Goal: Use online tool/utility: Utilize a website feature to perform a specific function

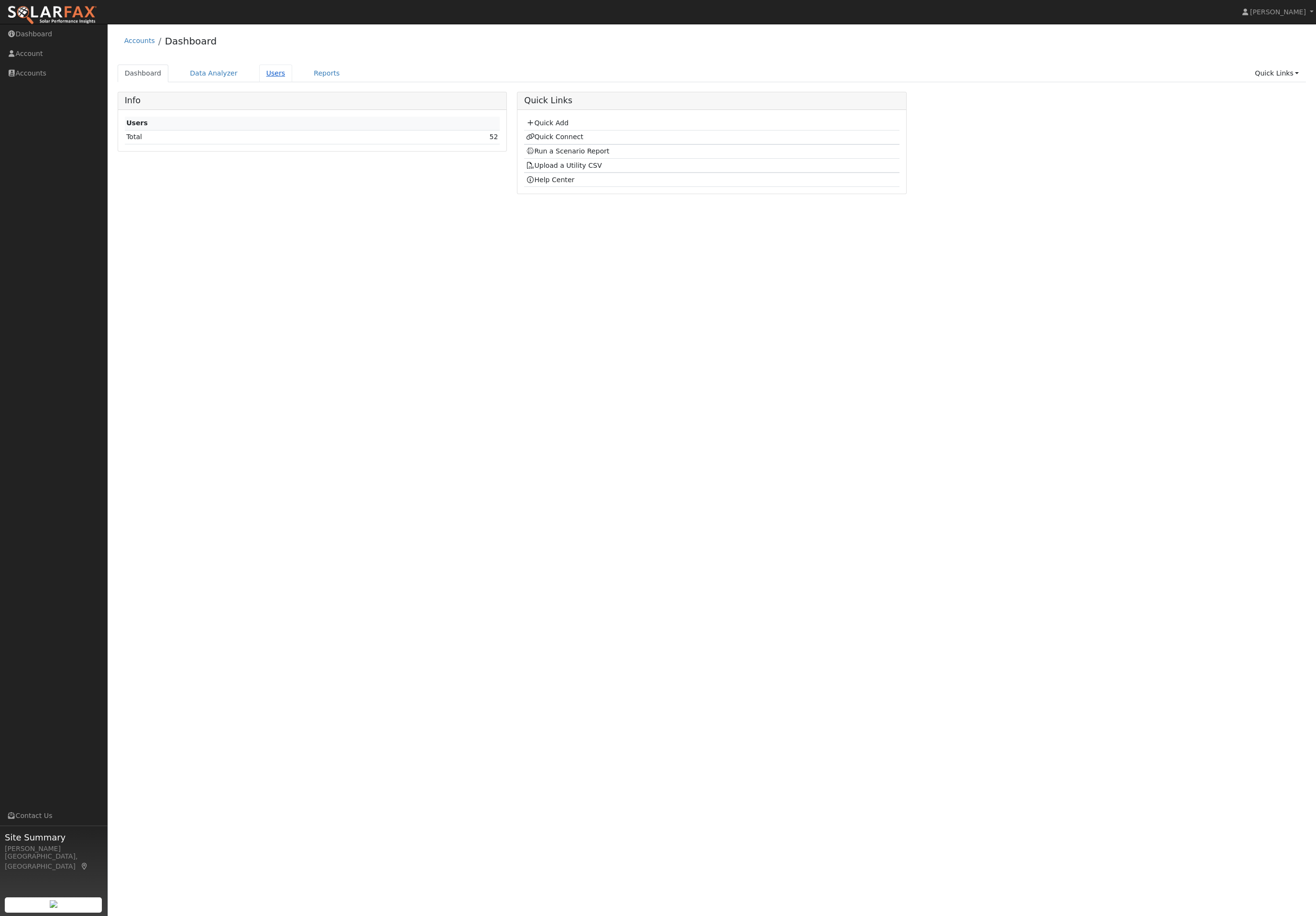
click at [275, 75] on link "Users" at bounding box center [276, 73] width 34 height 18
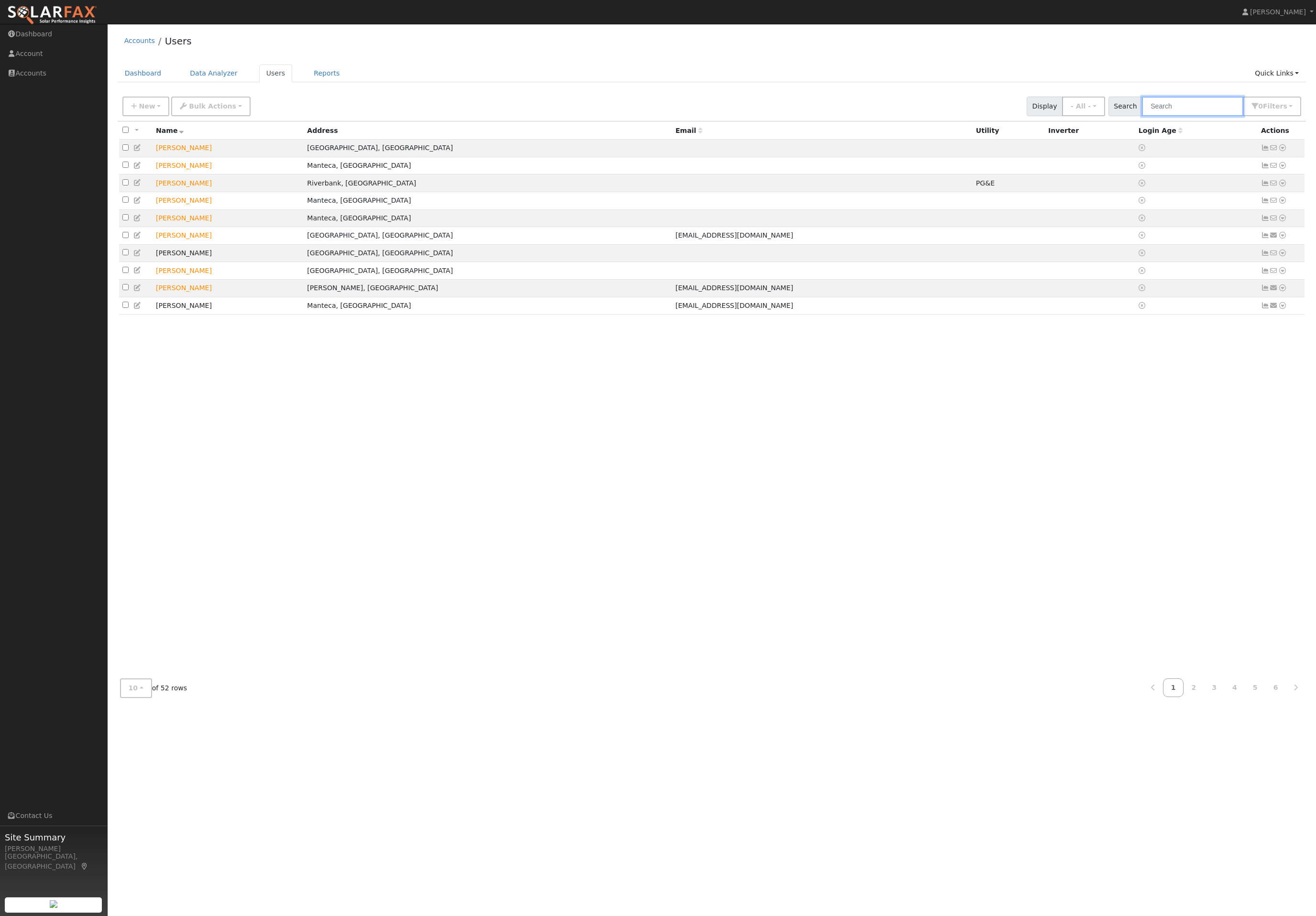
click at [1216, 106] on input "text" at bounding box center [1192, 106] width 101 height 19
type input "jose"
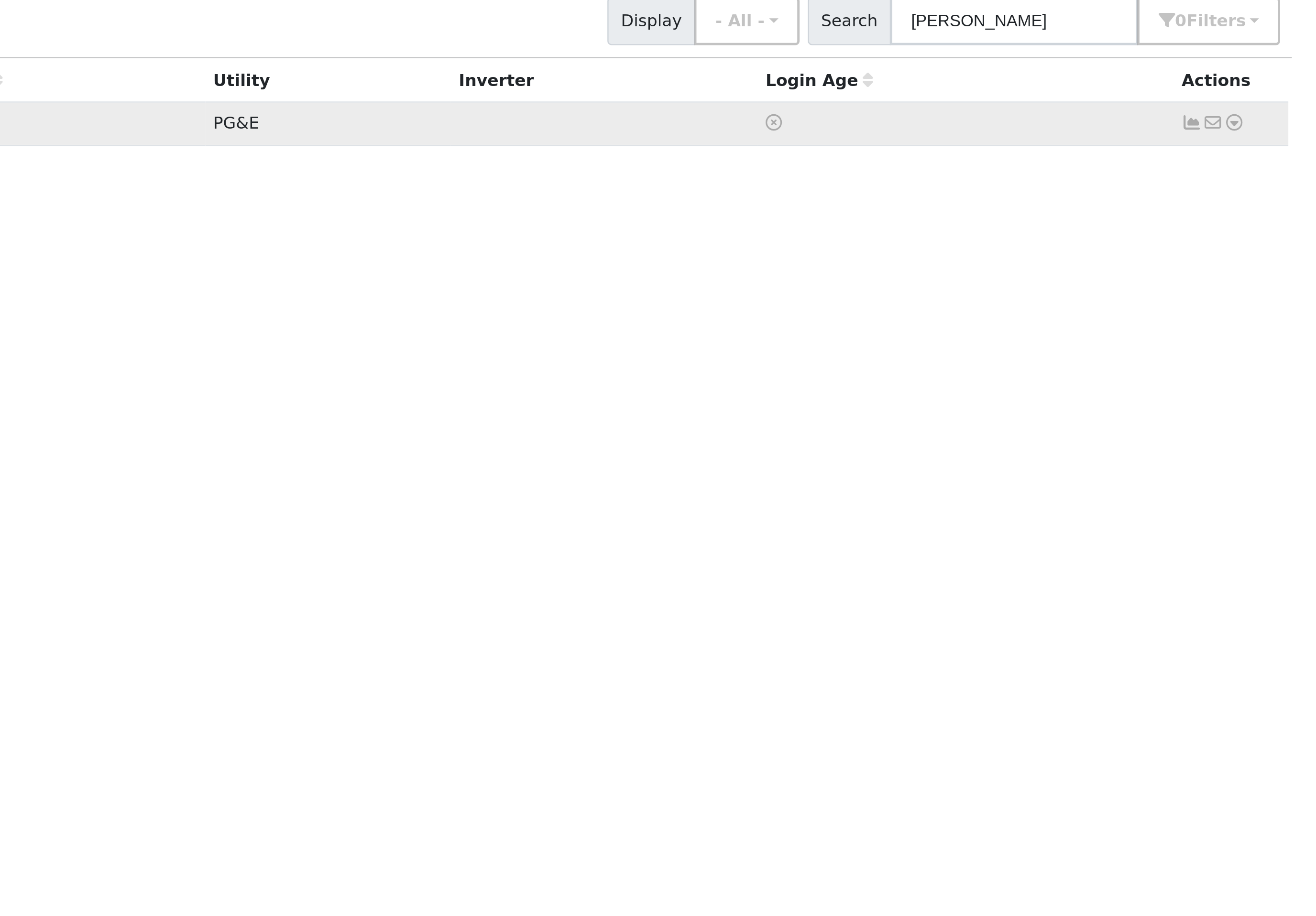
click at [1278, 143] on link at bounding box center [1282, 148] width 9 height 10
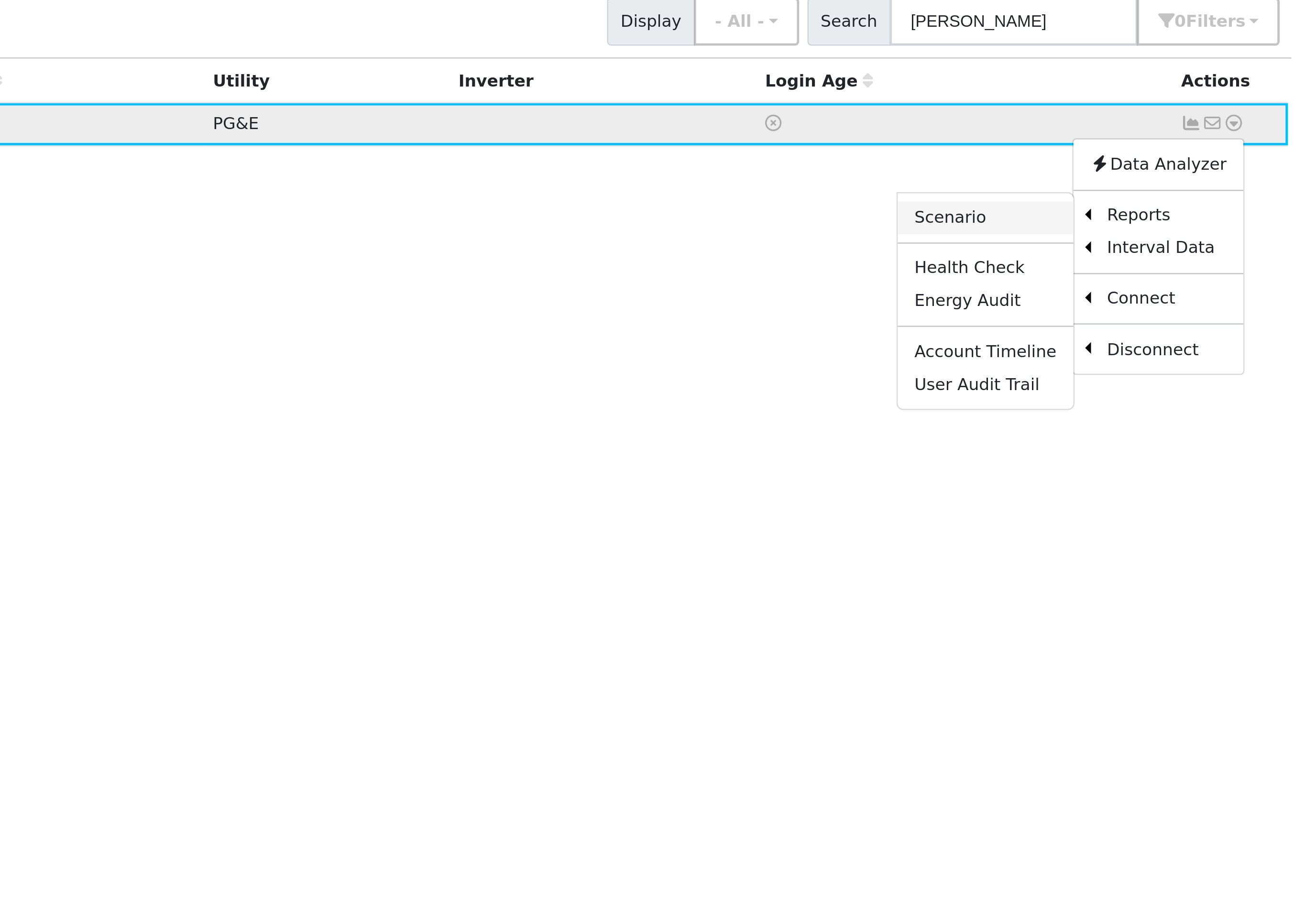
click at [1145, 180] on link "Scenario" at bounding box center [1181, 186] width 71 height 13
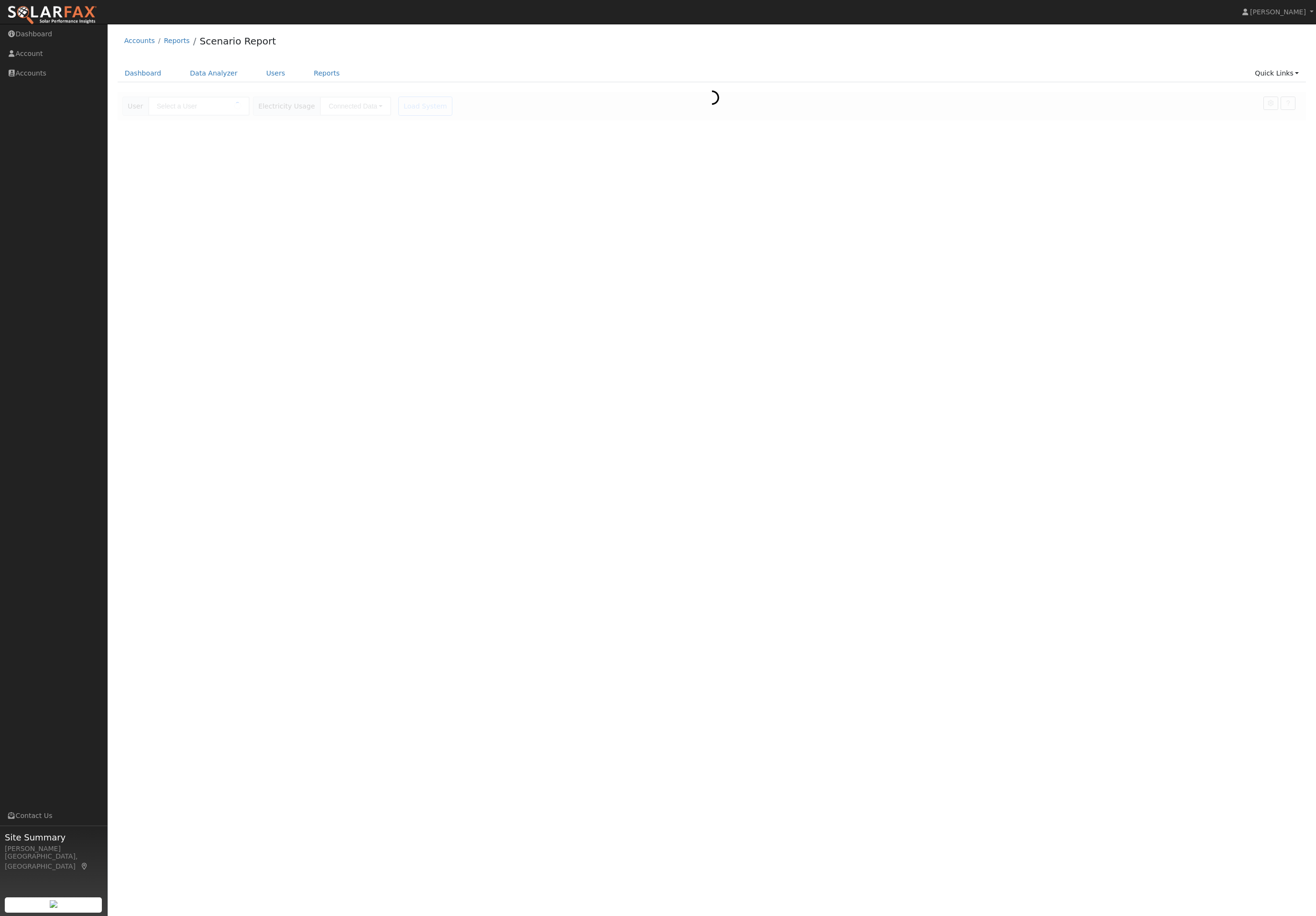
type input "[PERSON_NAME]"
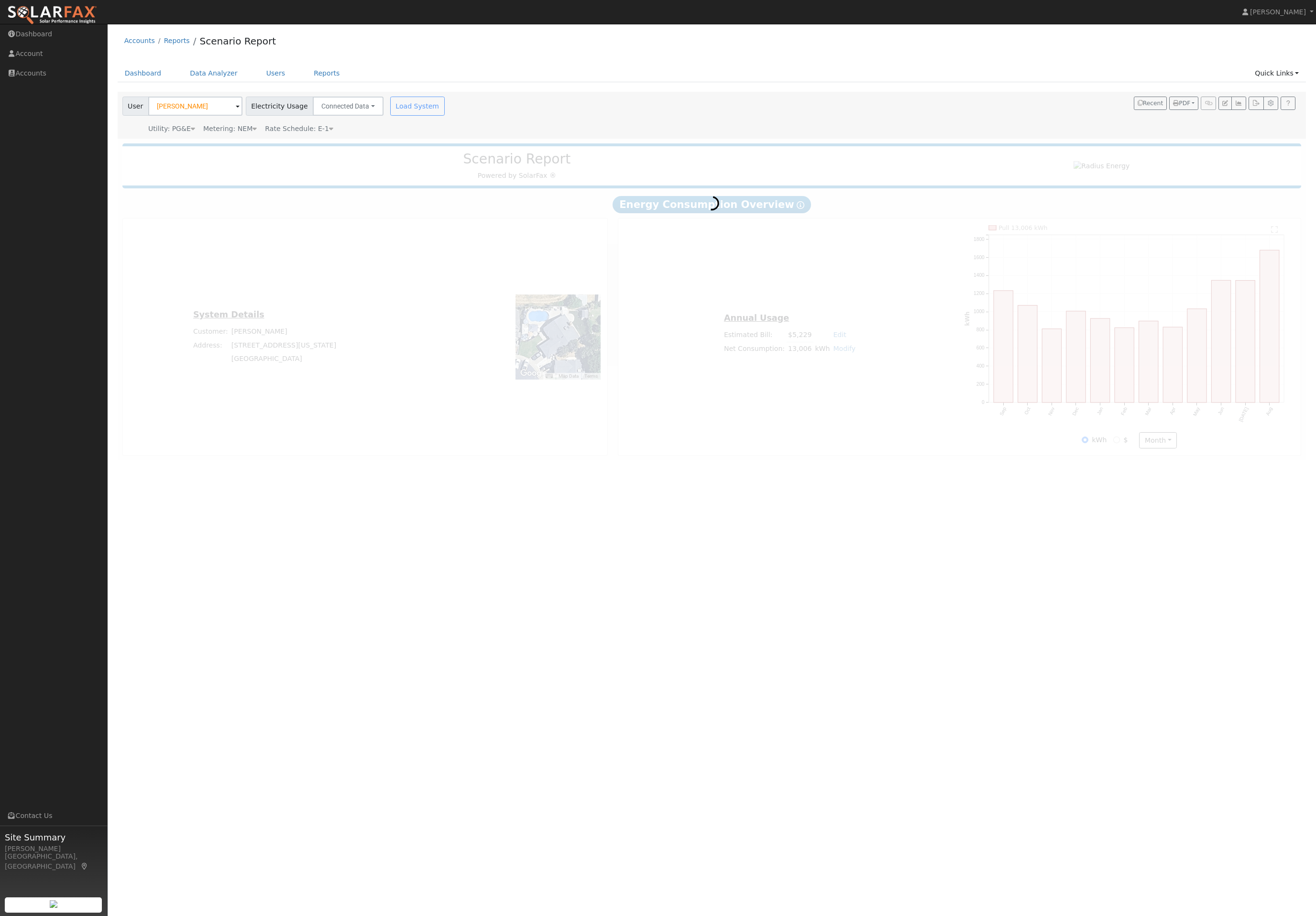
click at [245, 134] on div "Metering: NEM" at bounding box center [230, 129] width 54 height 10
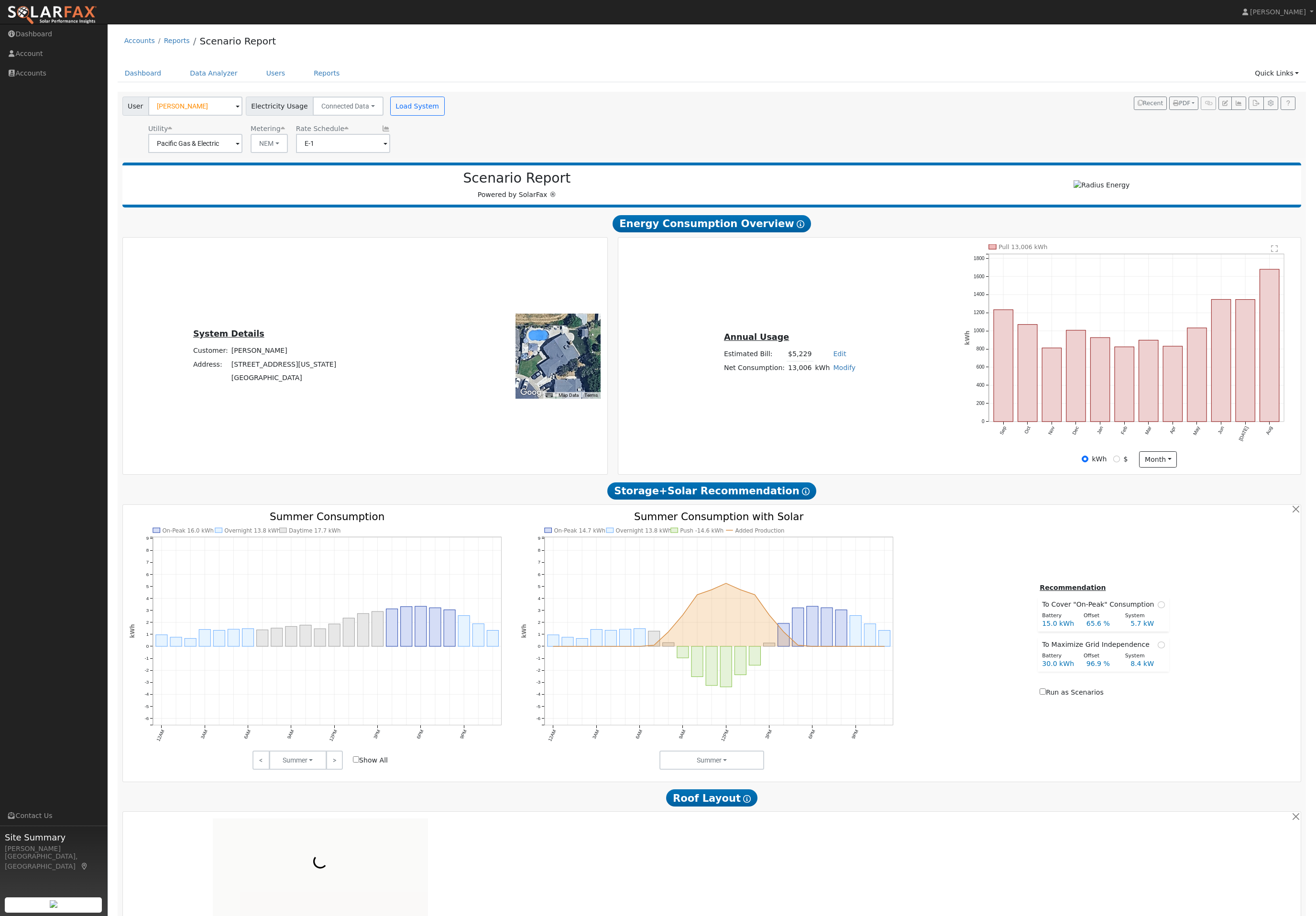
click at [273, 153] on button "NEM" at bounding box center [269, 143] width 37 height 19
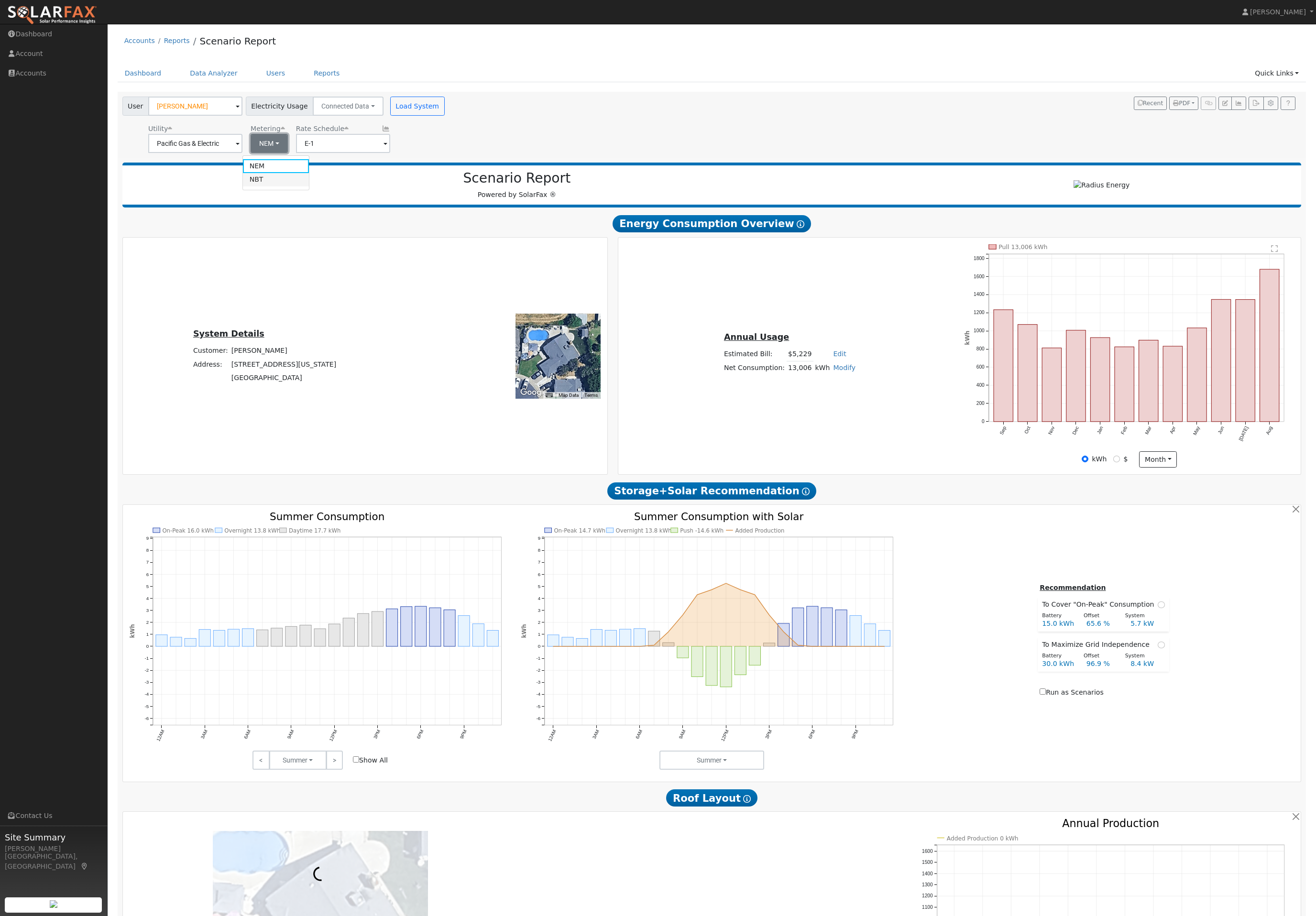
click at [289, 186] on link "NBT" at bounding box center [276, 180] width 66 height 13
type input "E-ELEC"
click at [445, 116] on button "Load System" at bounding box center [417, 106] width 55 height 19
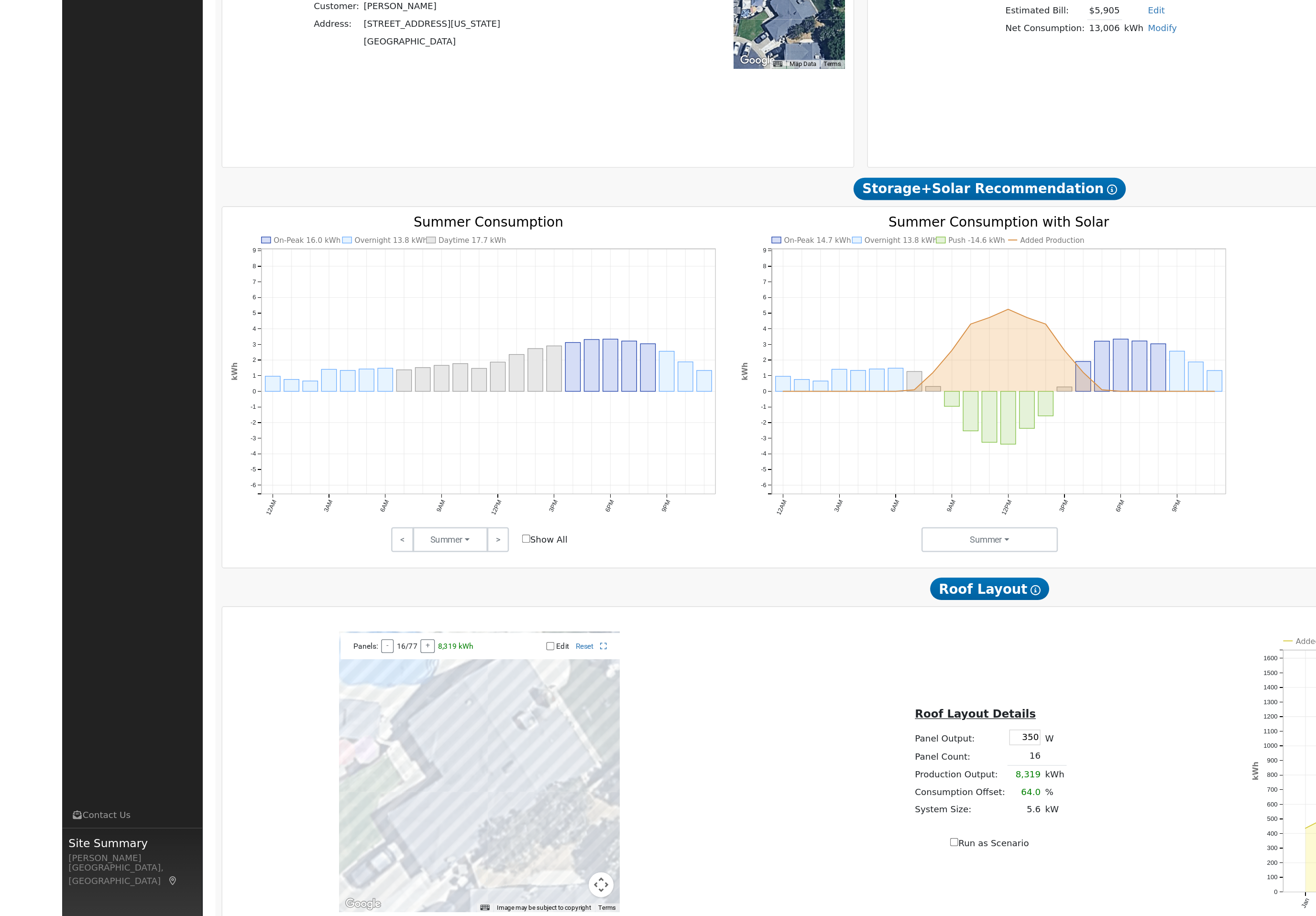
scroll to position [156, 0]
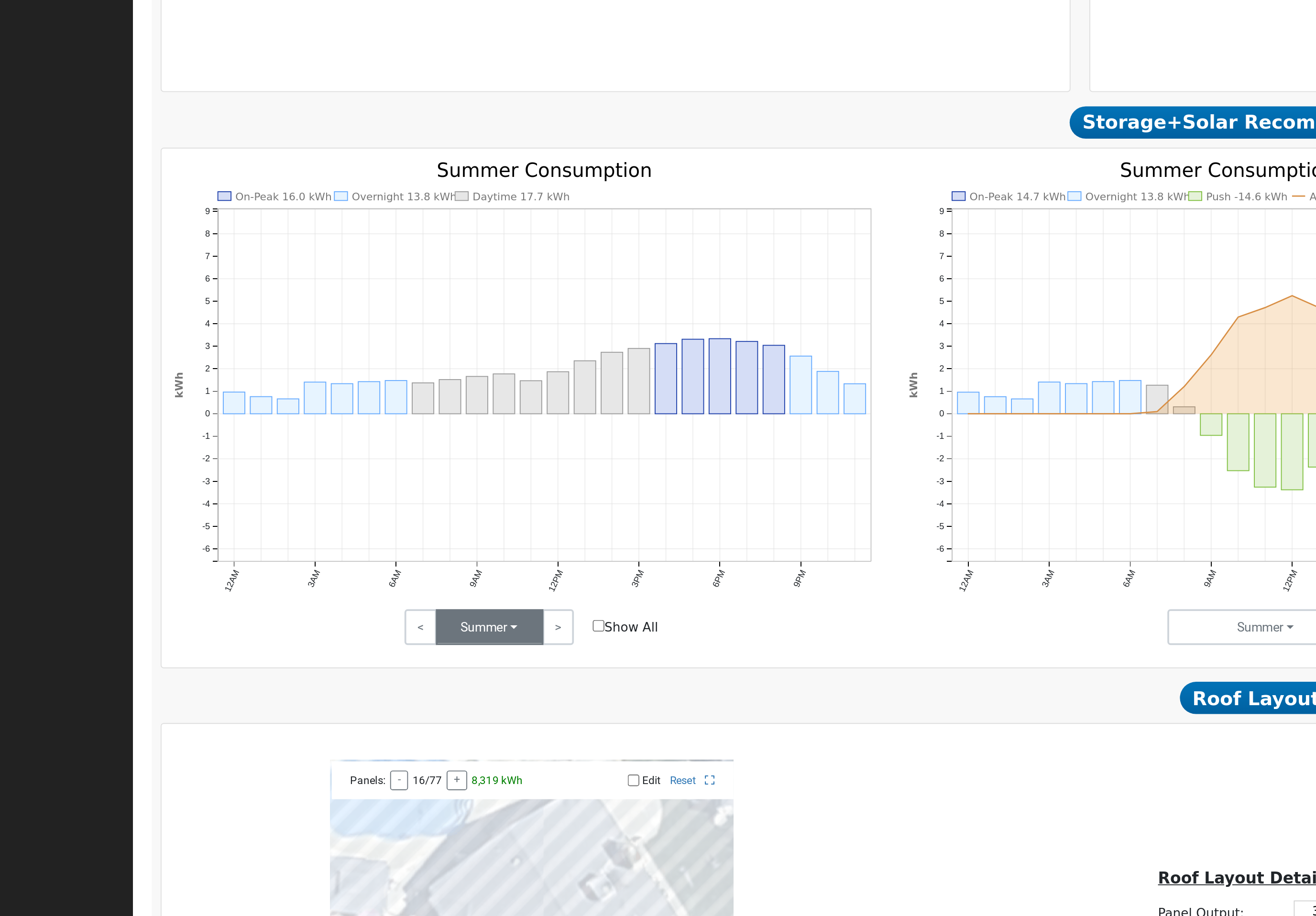
click at [271, 575] on button "Summer" at bounding box center [298, 584] width 57 height 19
click at [353, 581] on input "Show All" at bounding box center [356, 584] width 6 height 6
checkbox input "true"
click at [269, 575] on button "Summer" at bounding box center [298, 584] width 57 height 19
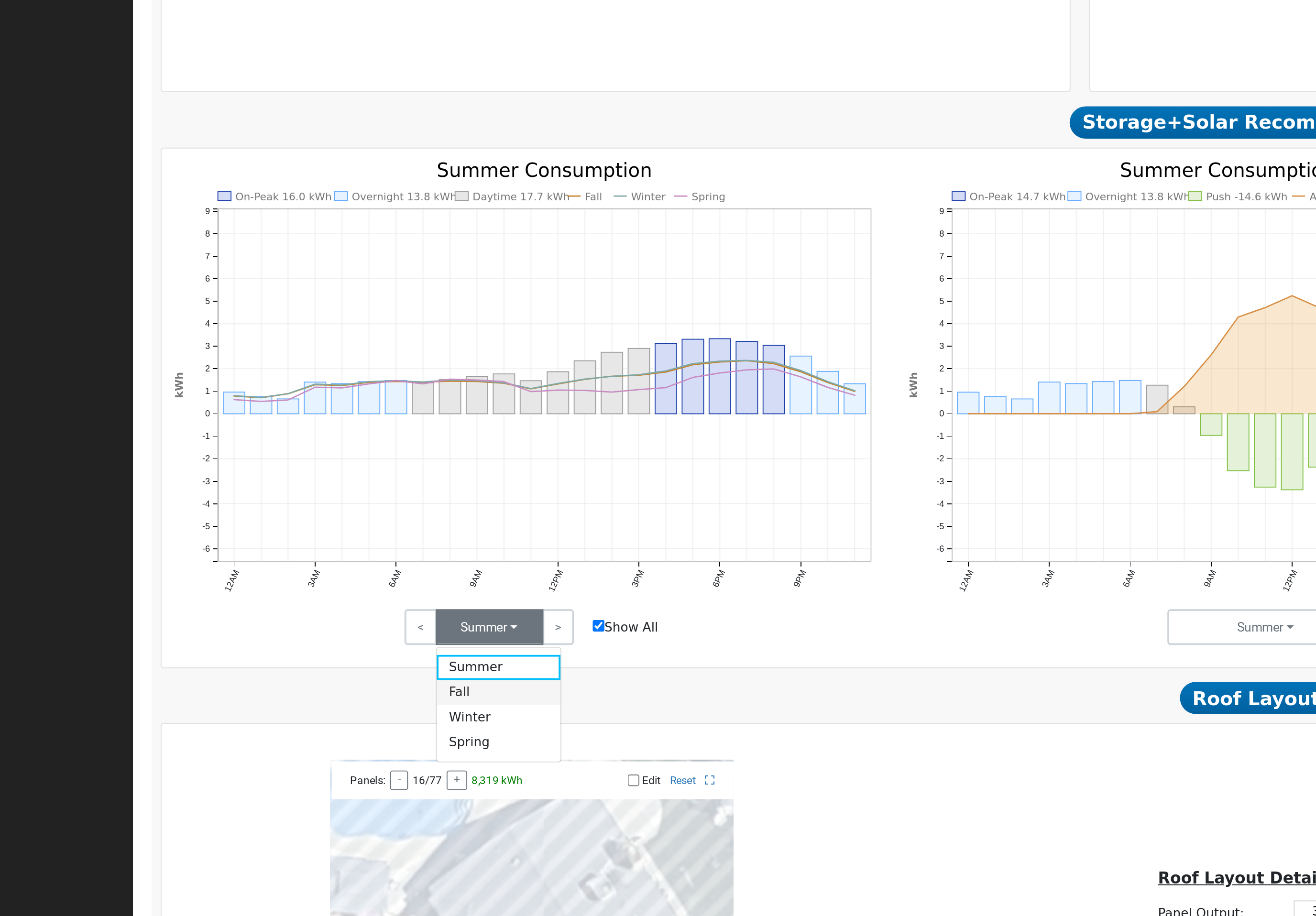
click at [270, 613] on link "Fall" at bounding box center [303, 620] width 66 height 13
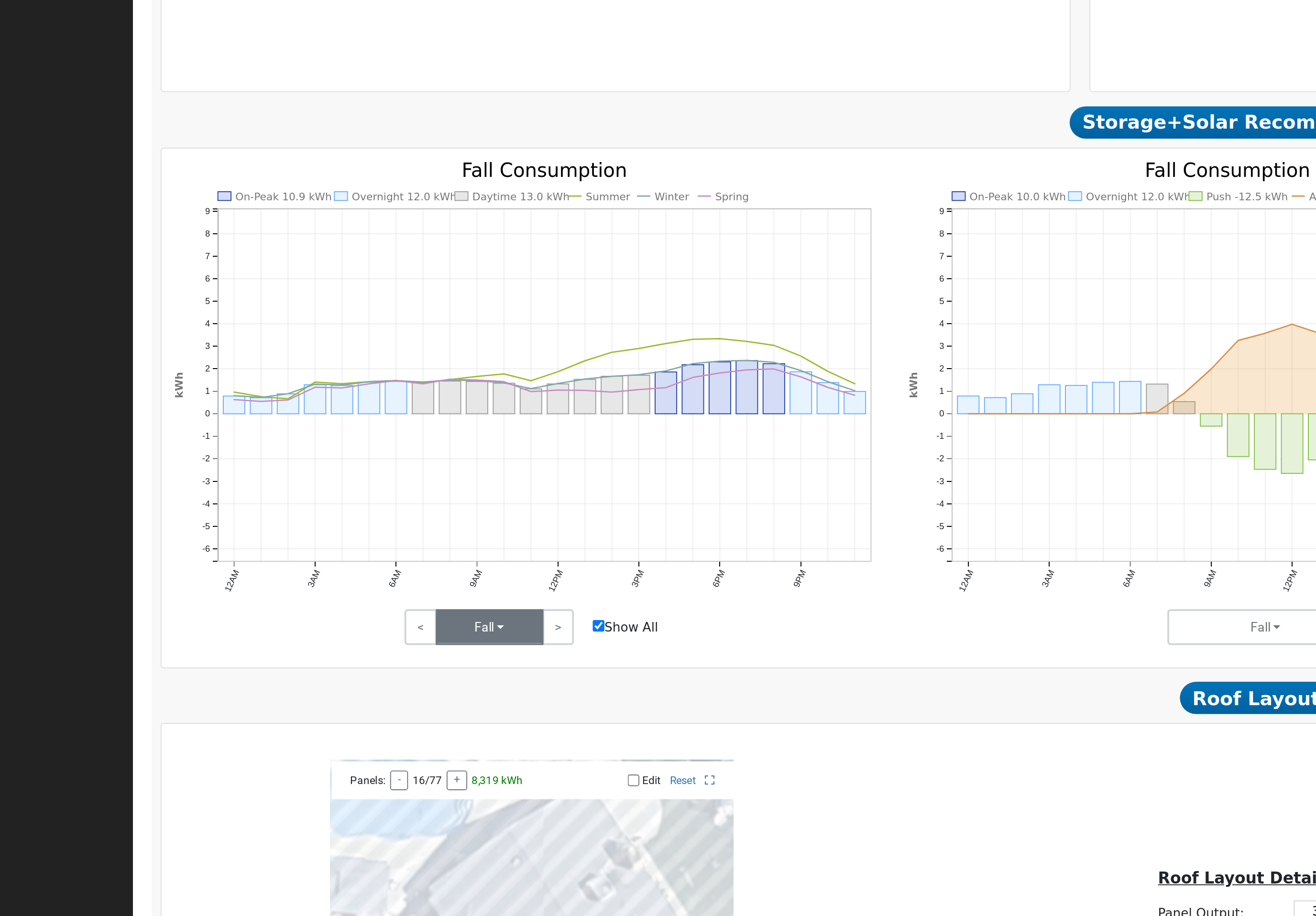
click at [275, 575] on button "Fall" at bounding box center [298, 584] width 57 height 19
click at [270, 600] on link "Summer" at bounding box center [303, 606] width 66 height 13
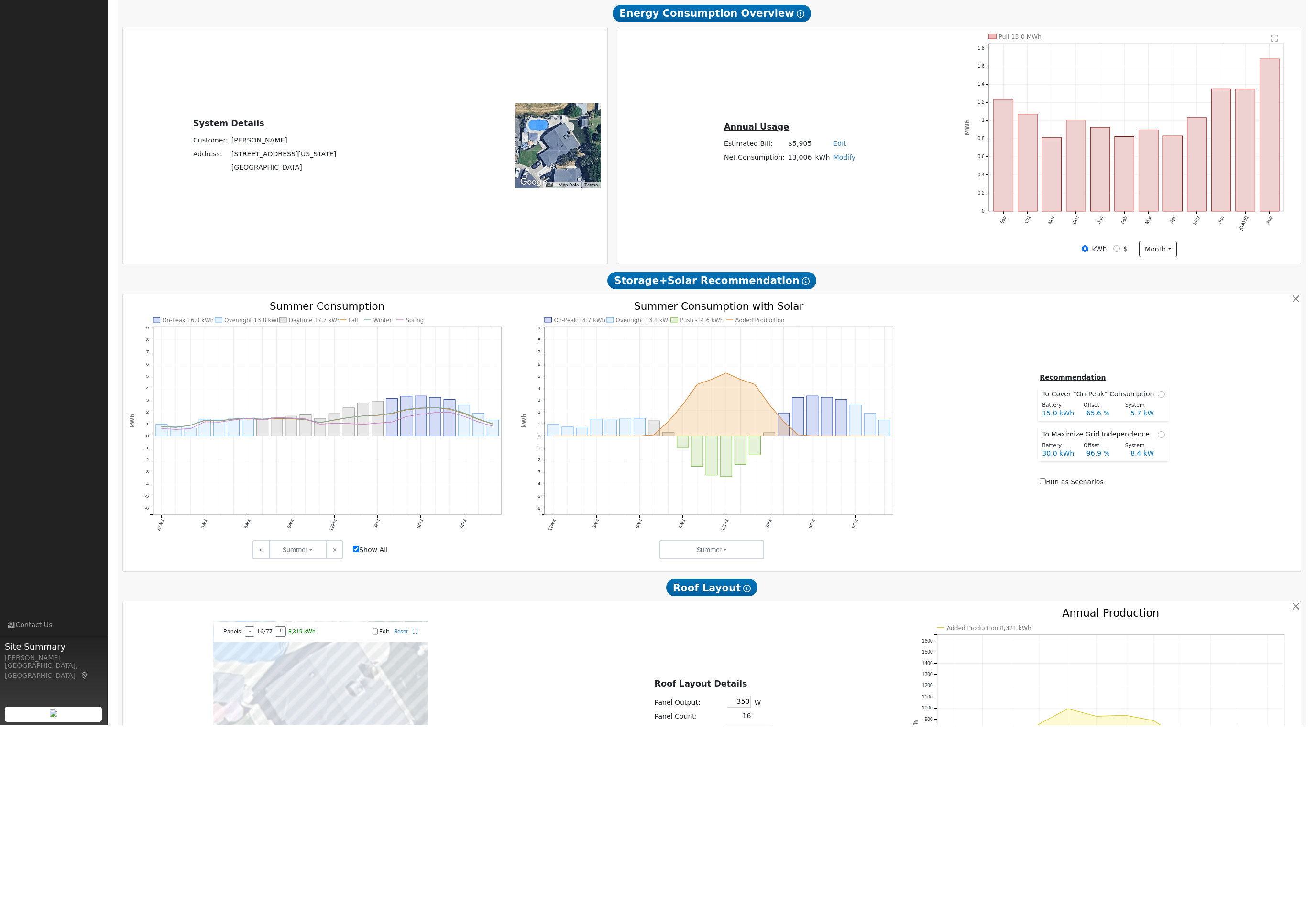
scroll to position [243, 0]
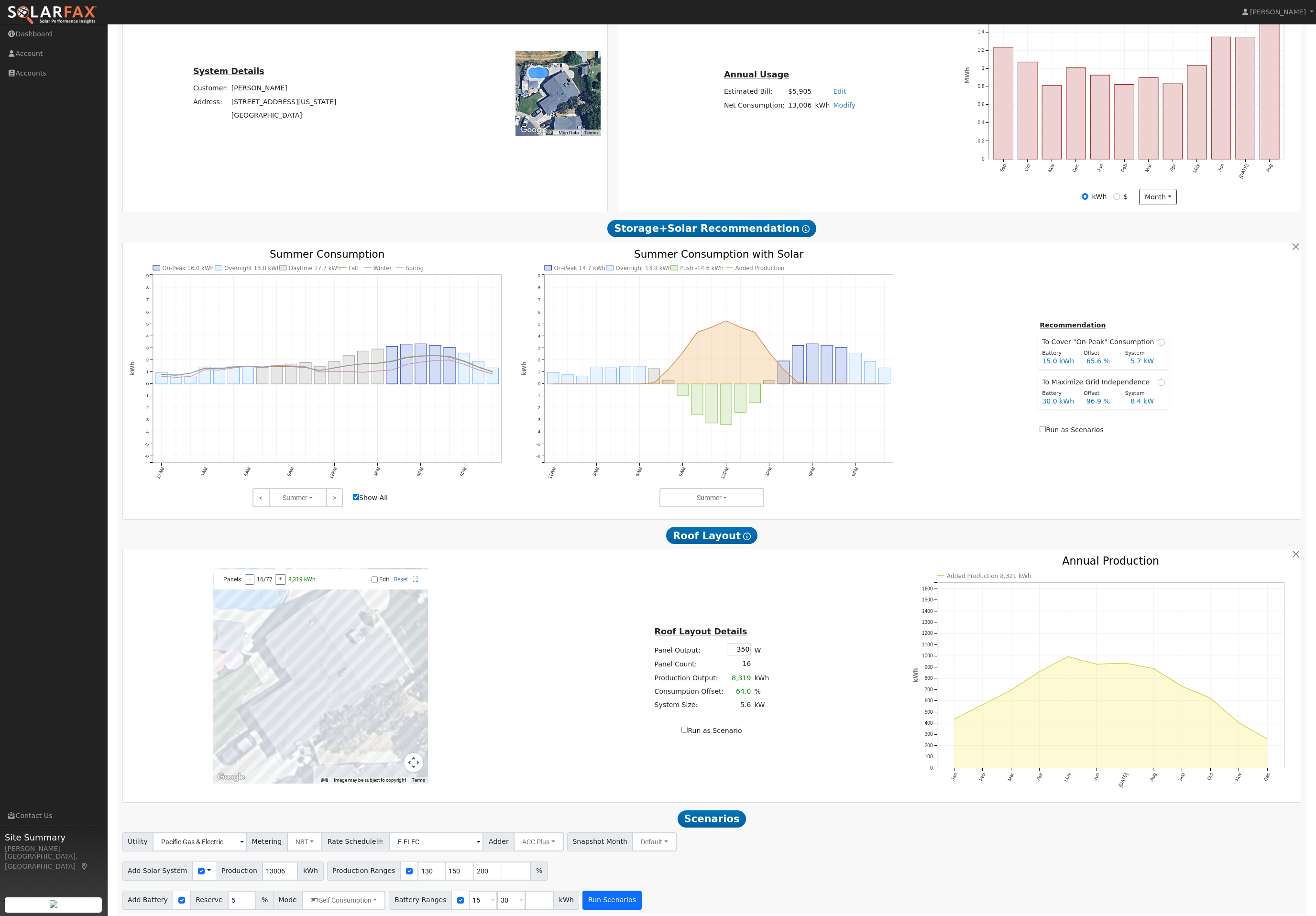
click at [641, 910] on button "Run Scenarios" at bounding box center [612, 900] width 59 height 19
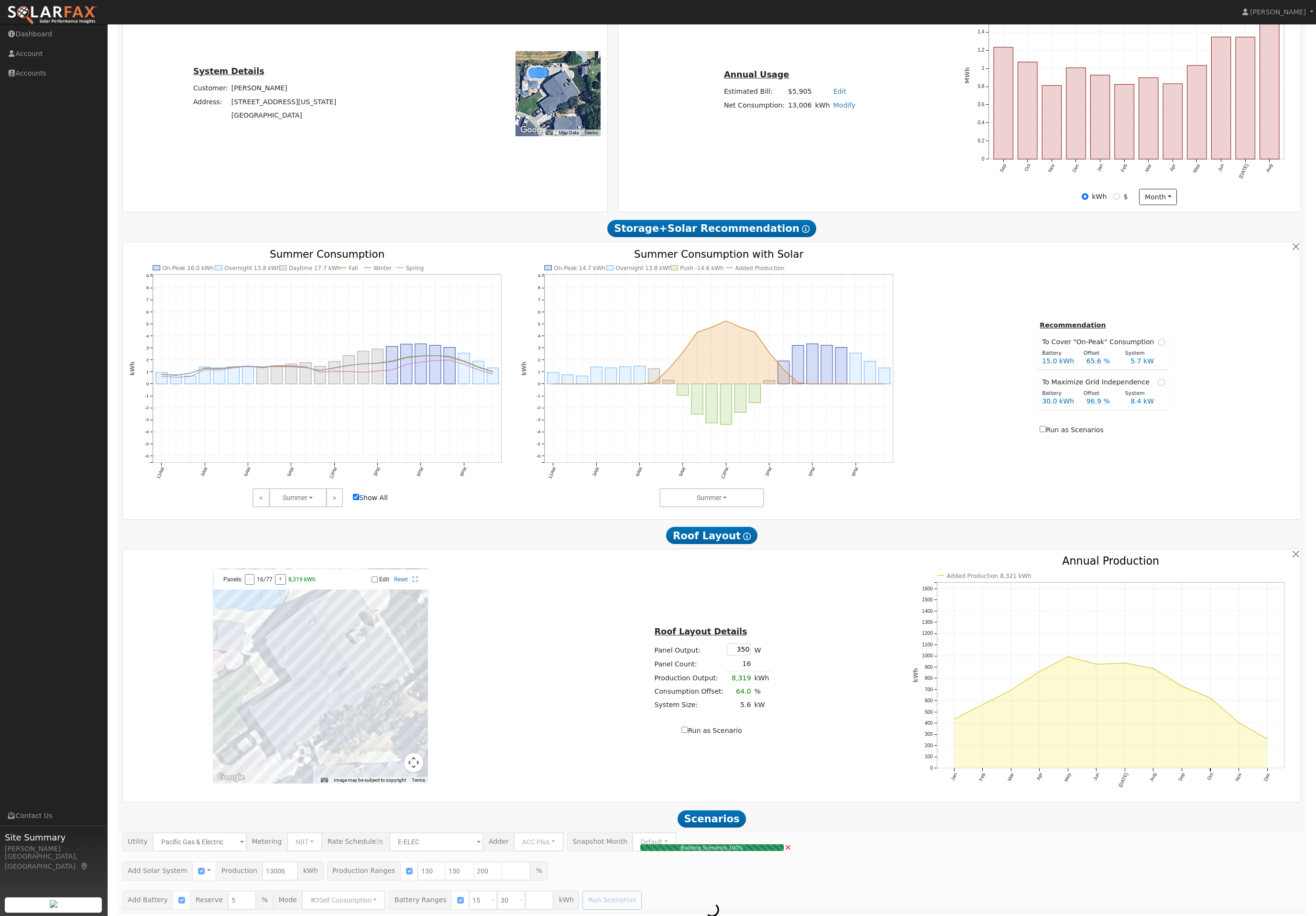
type input "11.3"
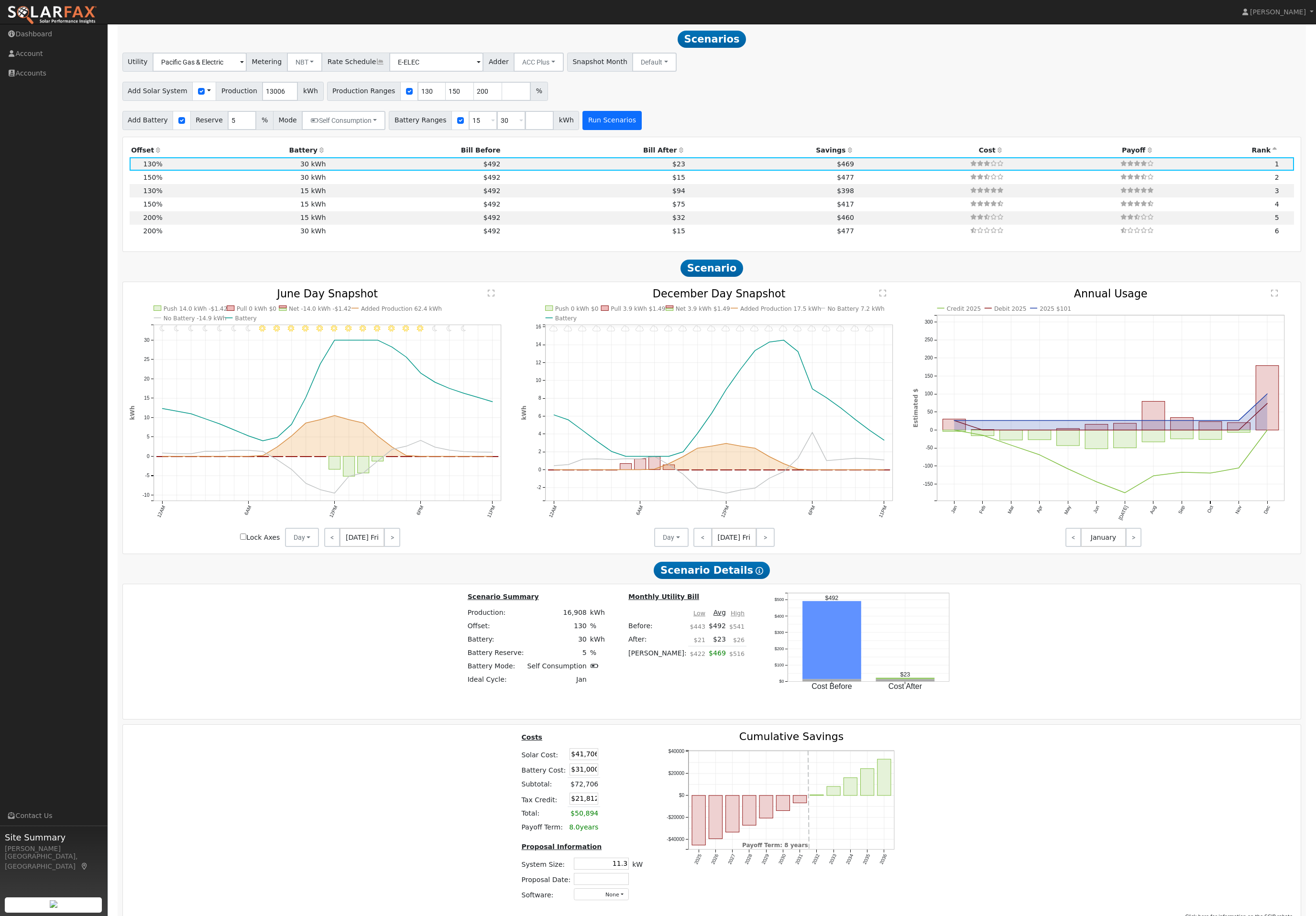
scroll to position [1044, 0]
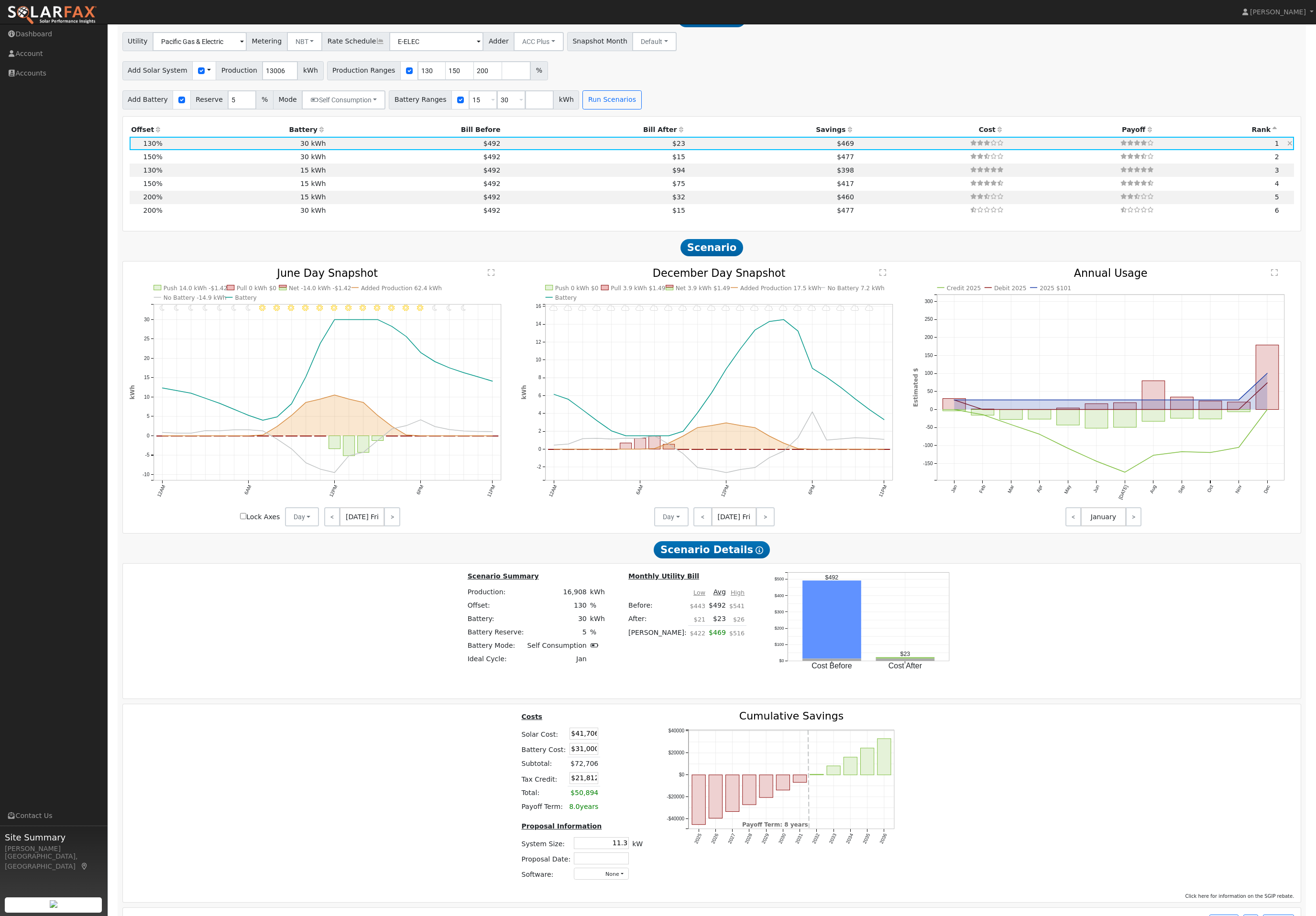
click at [659, 150] on td "$23" at bounding box center [594, 144] width 184 height 13
click at [677, 133] on icon at bounding box center [681, 129] width 9 height 7
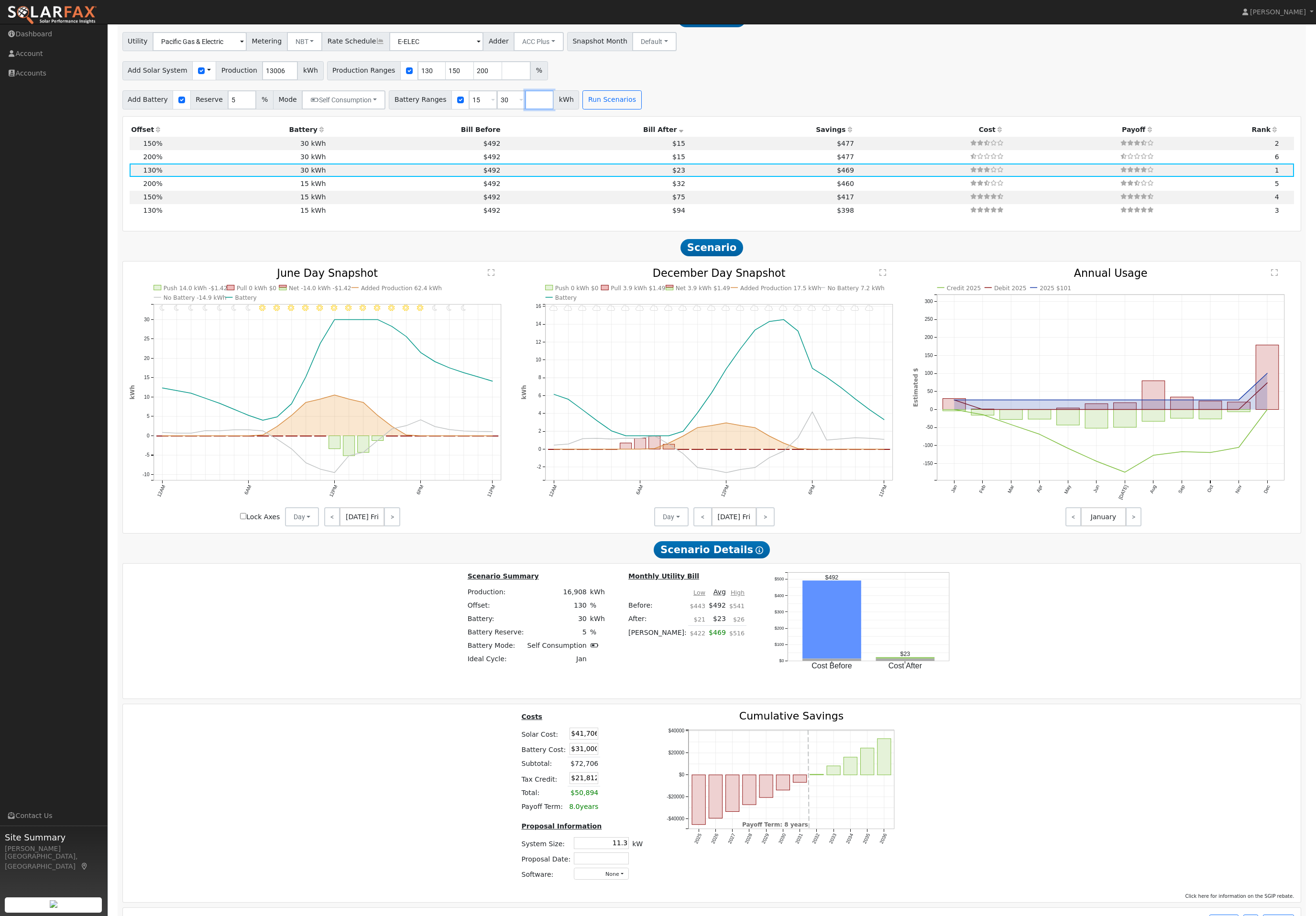
click at [554, 109] on input "number" at bounding box center [539, 100] width 29 height 19
click at [497, 109] on input "15" at bounding box center [483, 100] width 29 height 19
type input "30"
type input "3"
type input "13.5"
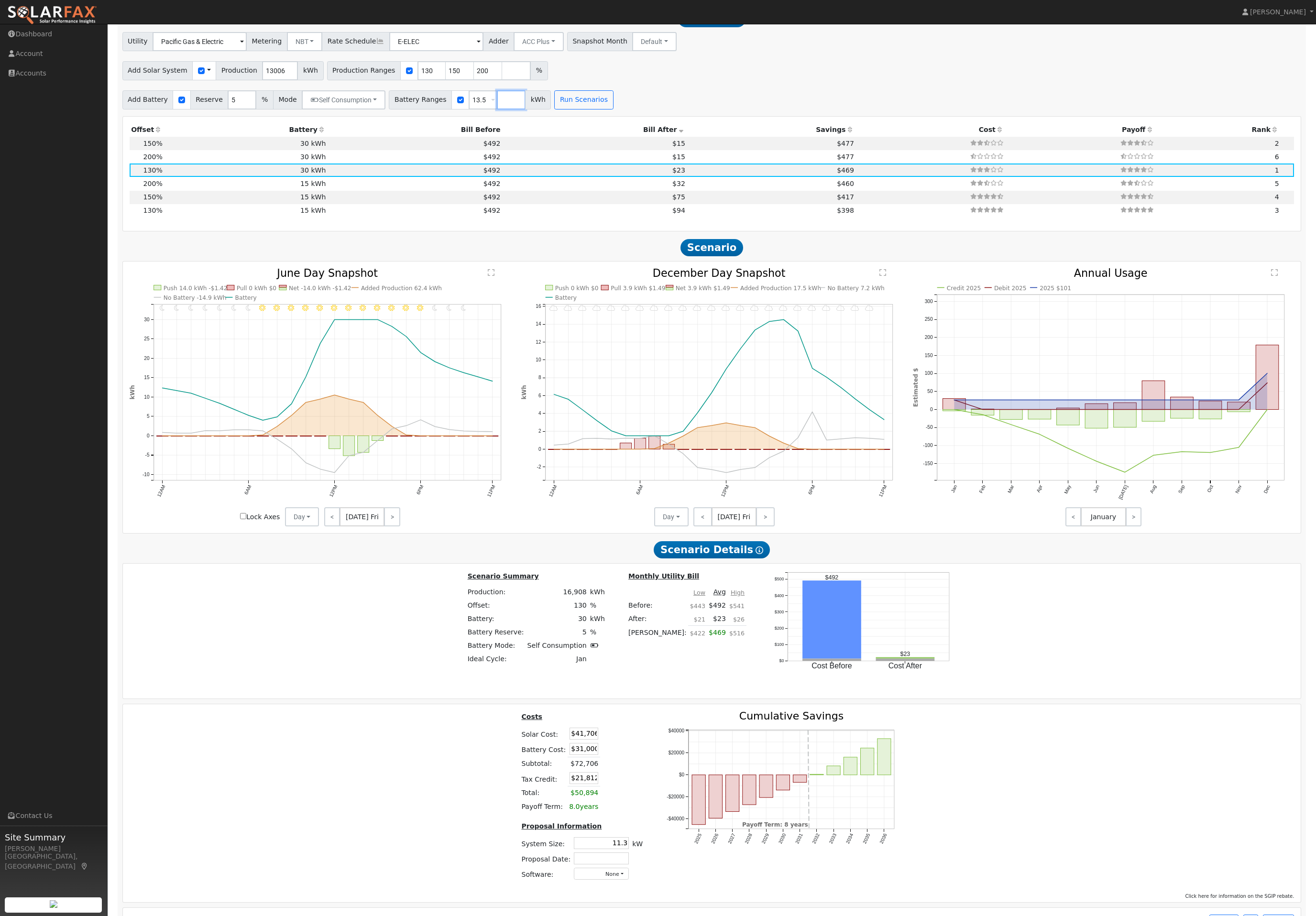
click at [526, 109] on input "number" at bounding box center [511, 100] width 29 height 19
type input "27"
click at [554, 109] on input "number" at bounding box center [539, 100] width 29 height 19
type input "40.5"
click at [669, 109] on button "Run Scenarios" at bounding box center [640, 100] width 59 height 19
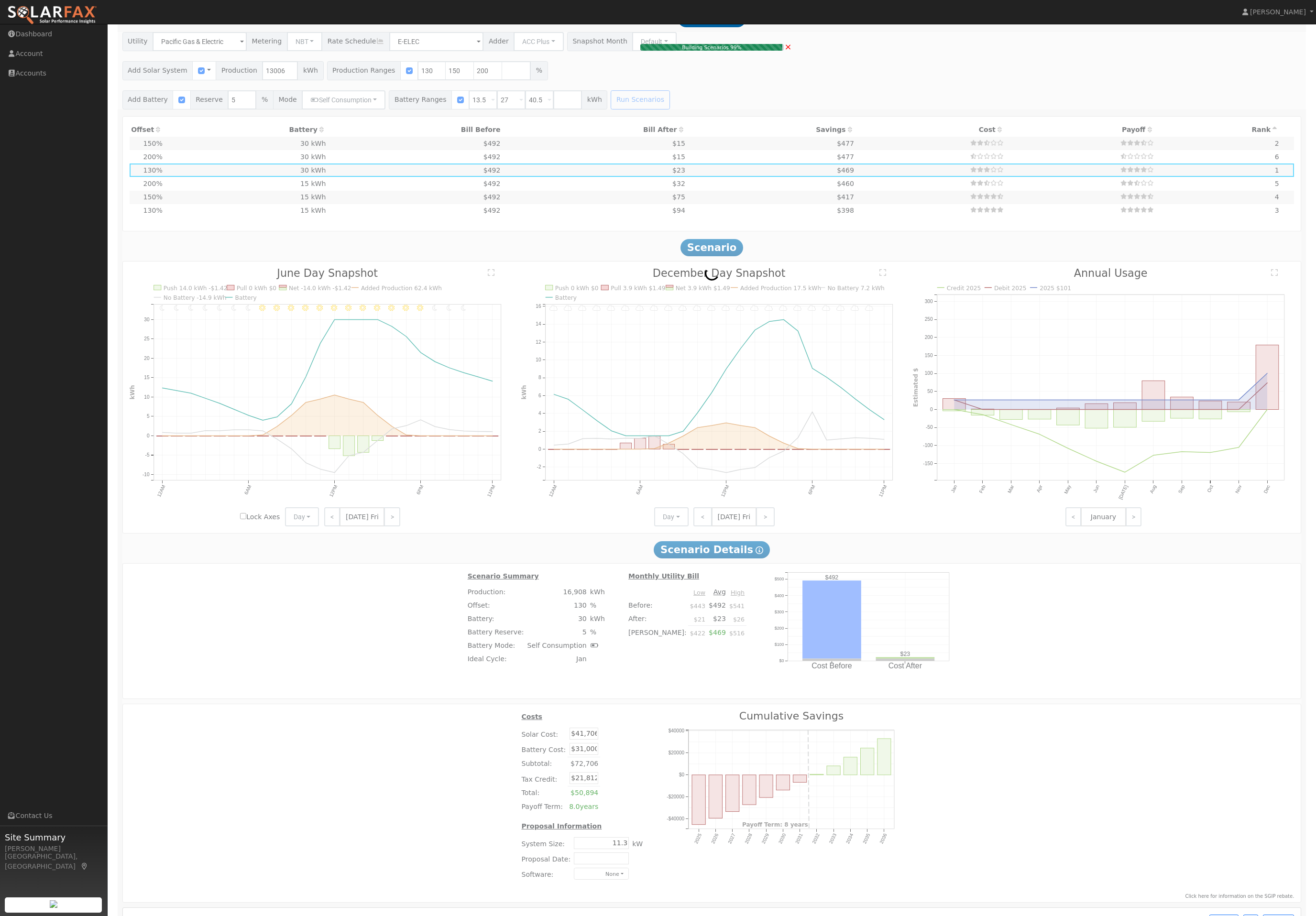
type input "$27,900"
type input "$20,882"
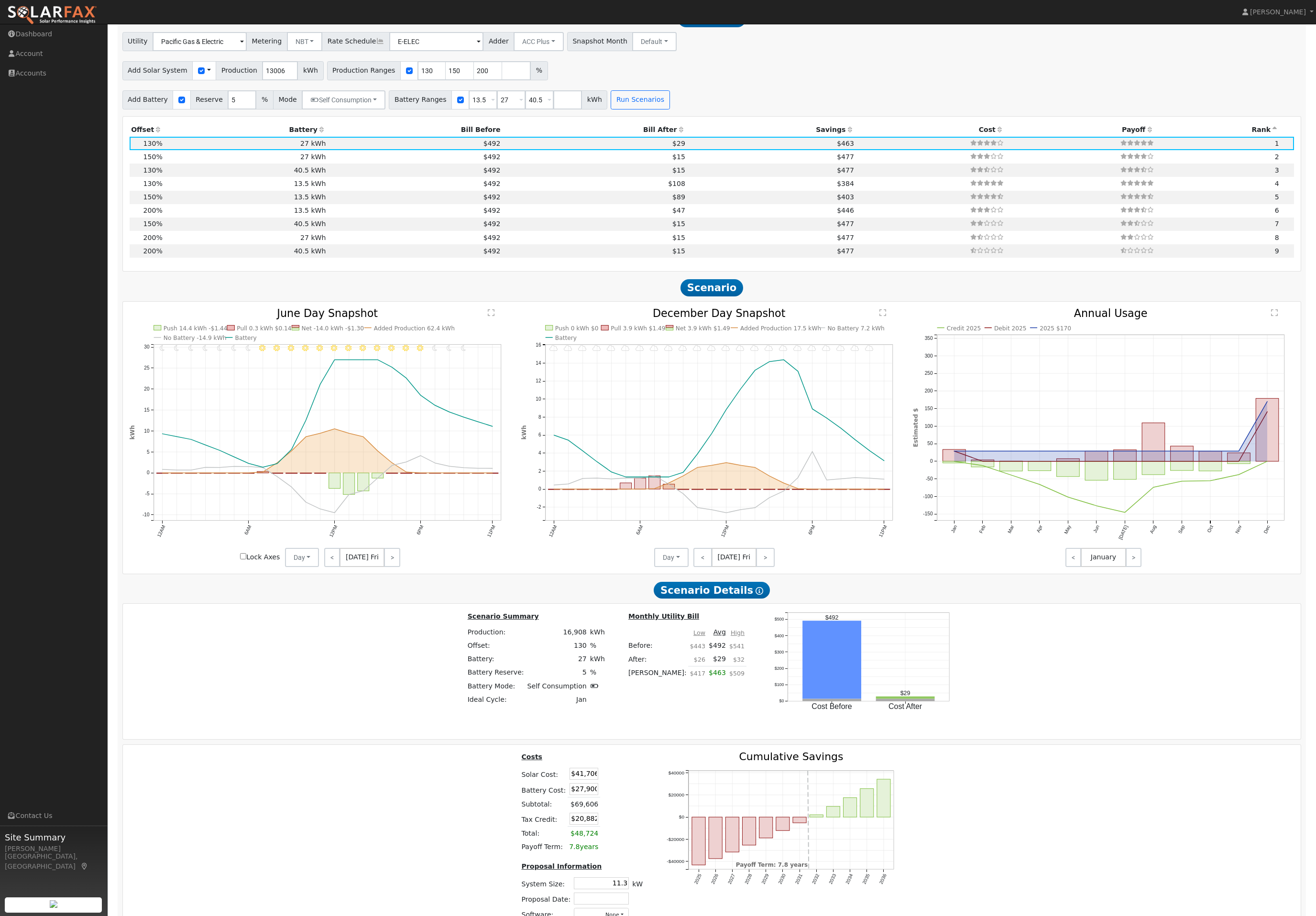
click at [656, 137] on th "Bill After" at bounding box center [594, 130] width 184 height 13
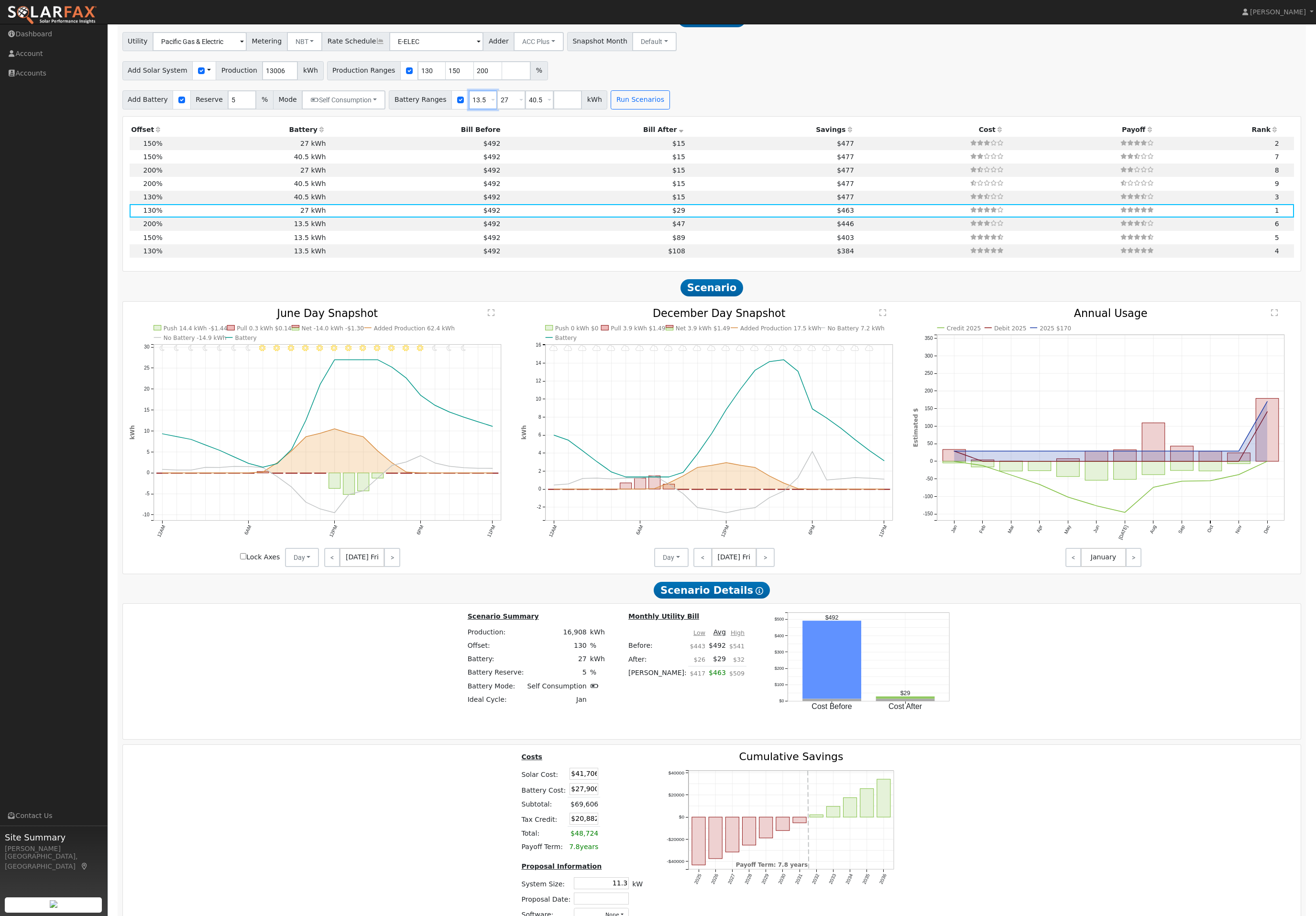
click at [497, 109] on input "13.5" at bounding box center [483, 100] width 29 height 19
type input "27"
type input "40.5"
click at [641, 109] on button "Run Scenarios" at bounding box center [612, 100] width 59 height 19
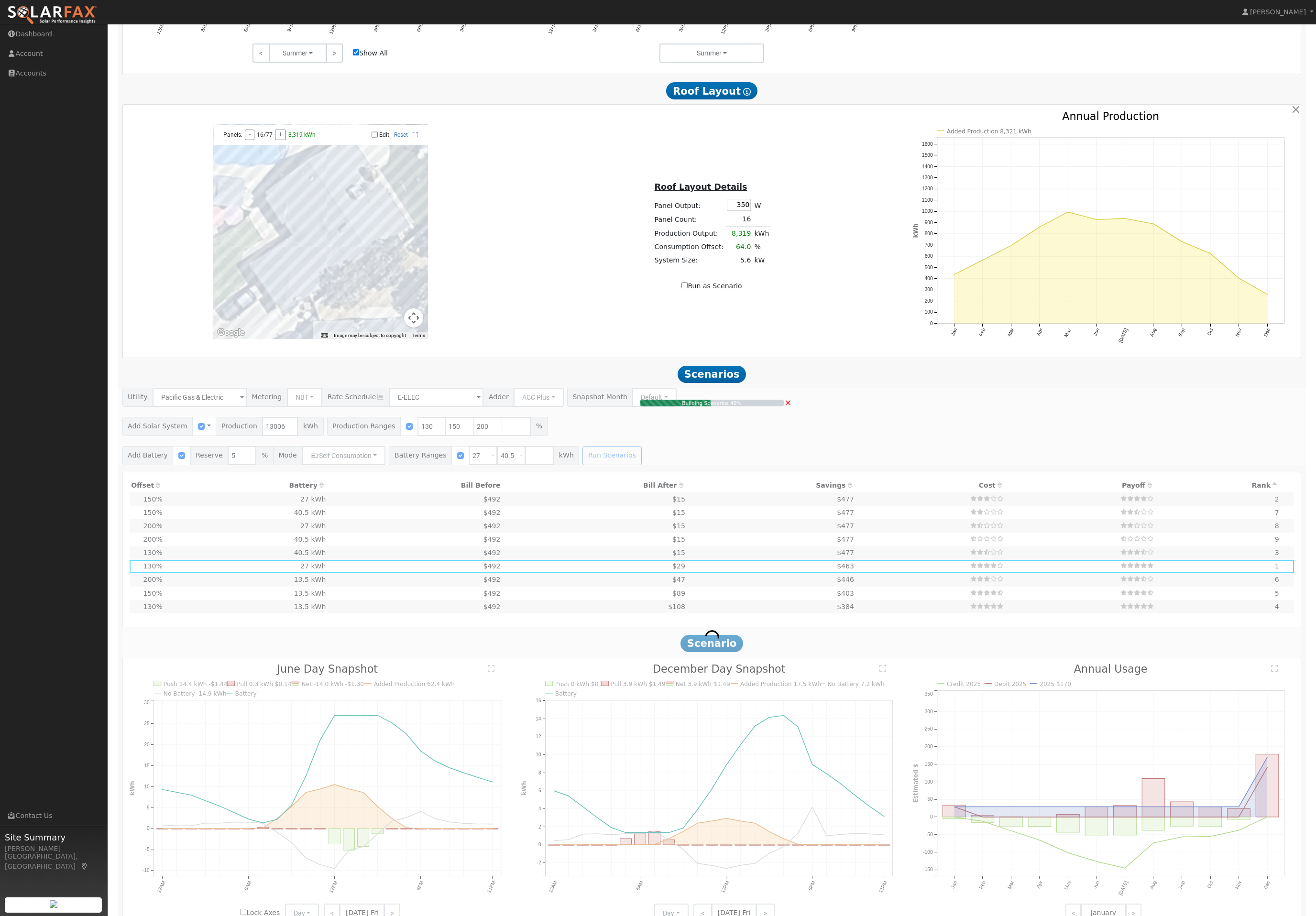
scroll to position [689, 0]
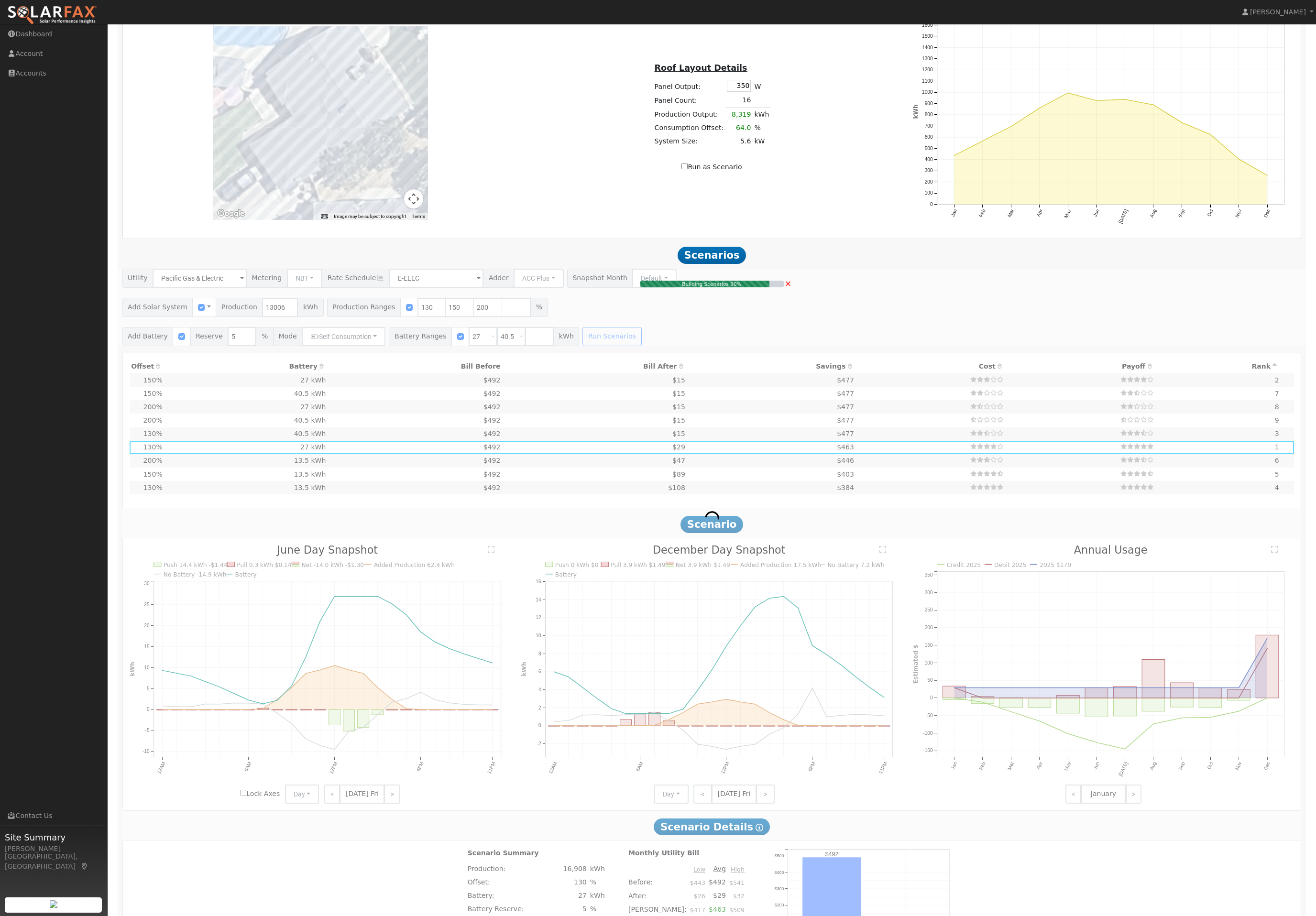
type input "13.0"
type input "$48,122"
type input "$22,807"
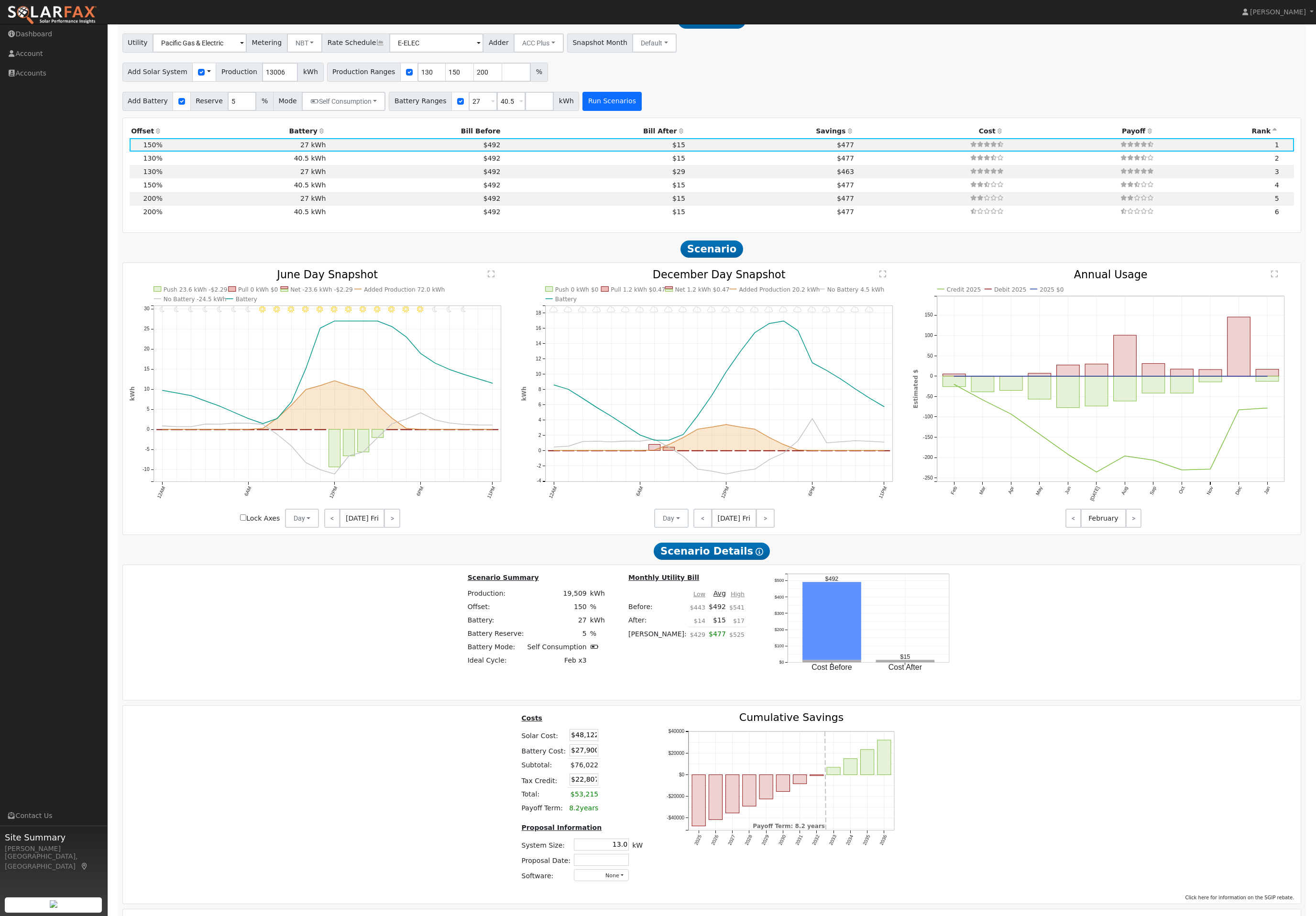
scroll to position [1044, 0]
click at [559, 108] on div "Utility Pacific Gas & Electric Metering NBT NEM NBT Rate Schedule E-ELEC Adder …" at bounding box center [712, 71] width 1189 height 78
click at [523, 106] on span at bounding box center [521, 101] width 4 height 11
click at [615, 109] on div "Add Battery Reserve 5 % Mode Self Consumption Self Consumption Peak Savings ACC…" at bounding box center [712, 98] width 1183 height 22
click at [526, 109] on input "40.5" at bounding box center [511, 100] width 29 height 19
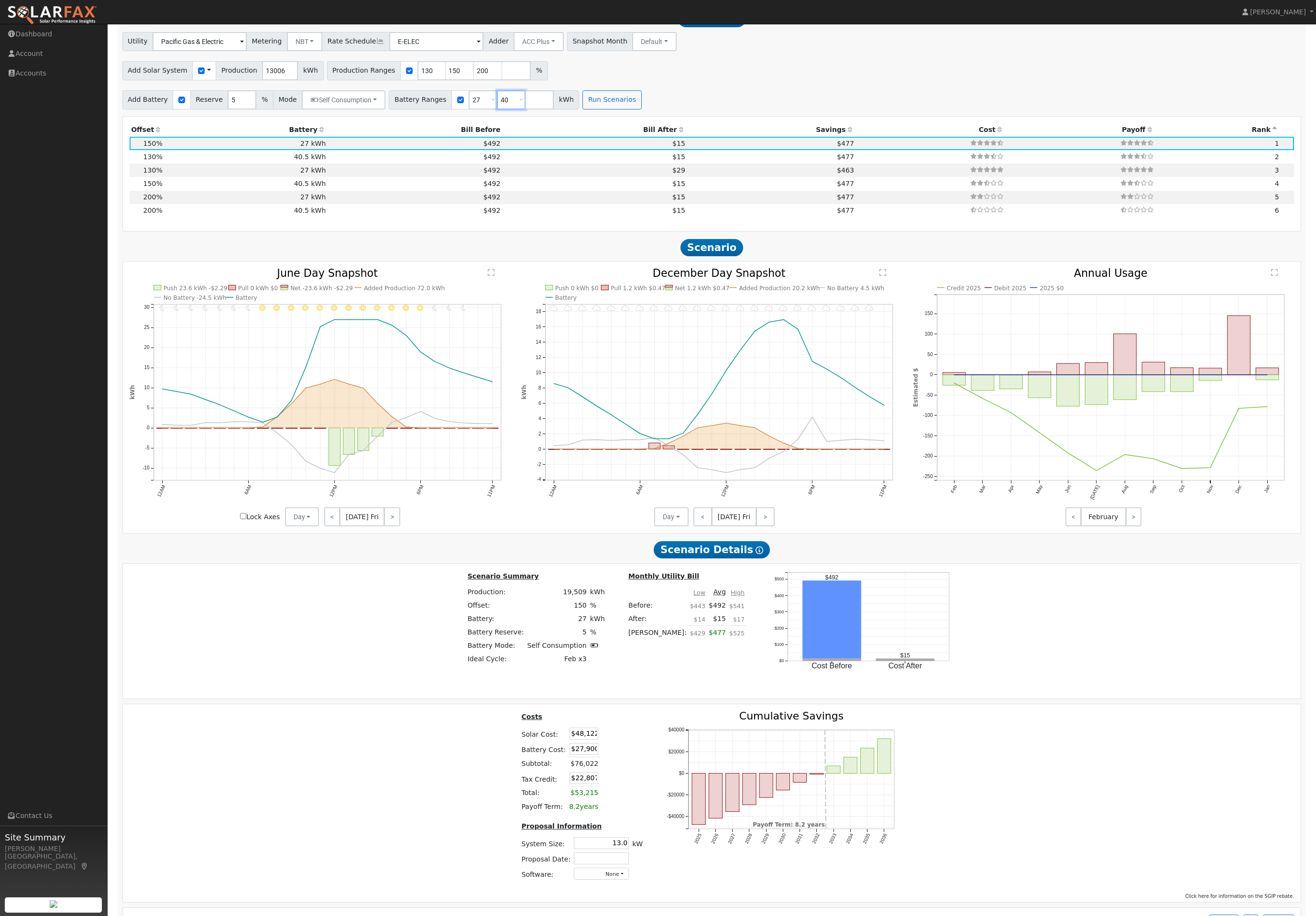
type input "4"
click at [501, 80] on input "200" at bounding box center [488, 71] width 29 height 19
type input "2"
type input "140"
click at [613, 109] on button "Run Scenarios" at bounding box center [583, 100] width 59 height 19
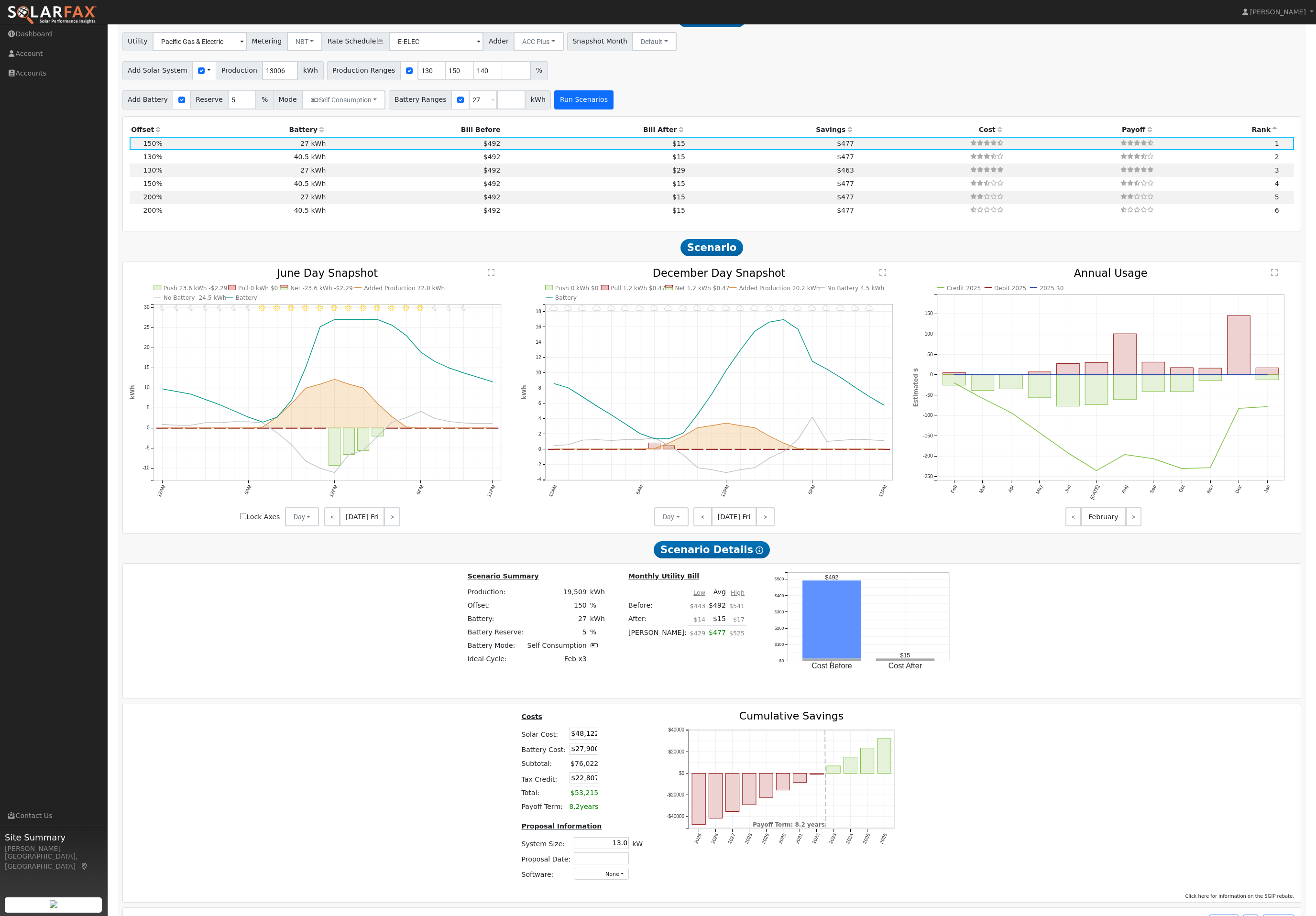
type input "140"
type input "150"
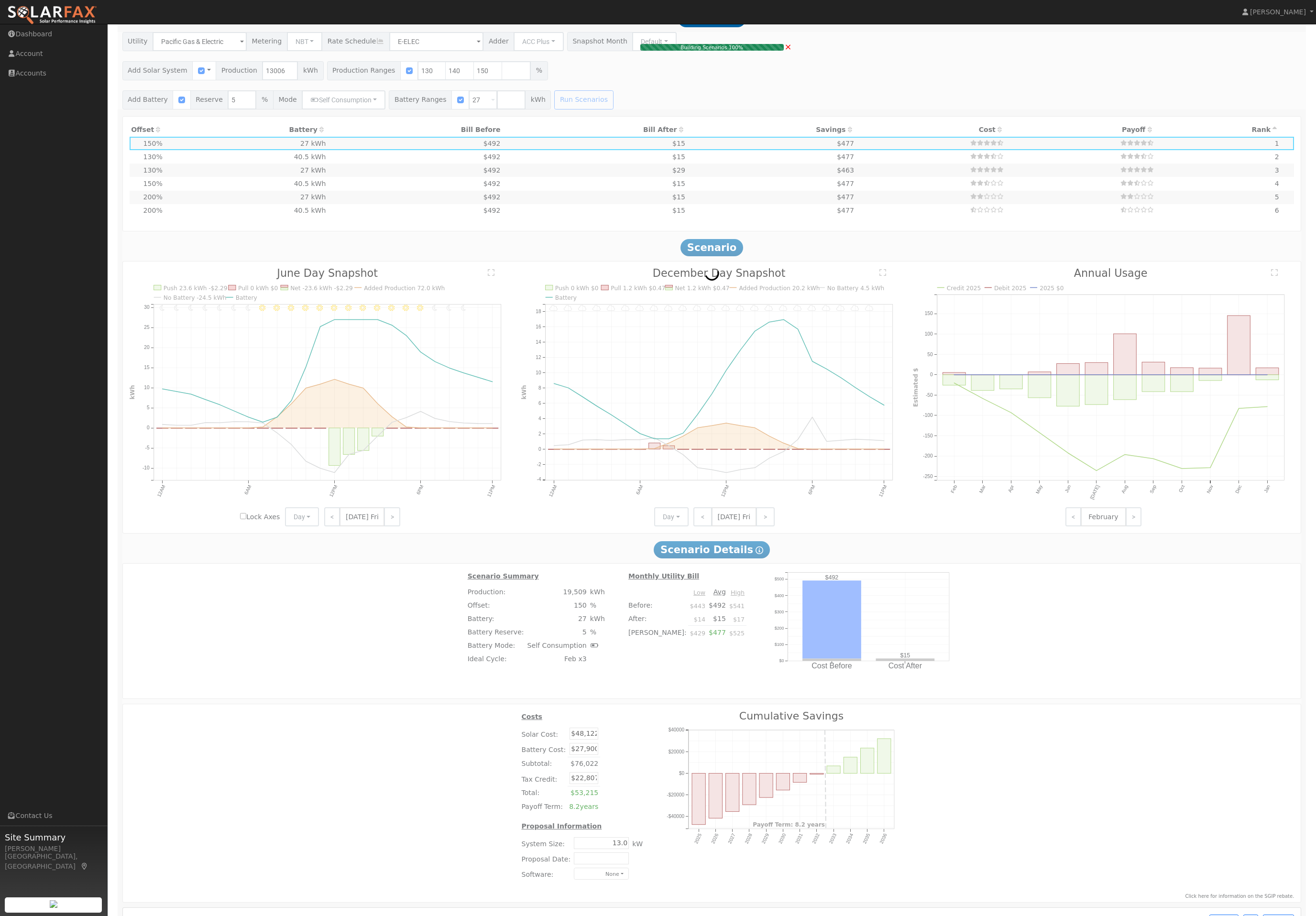
type input "12.1"
type input "$44,913"
type input "$21,844"
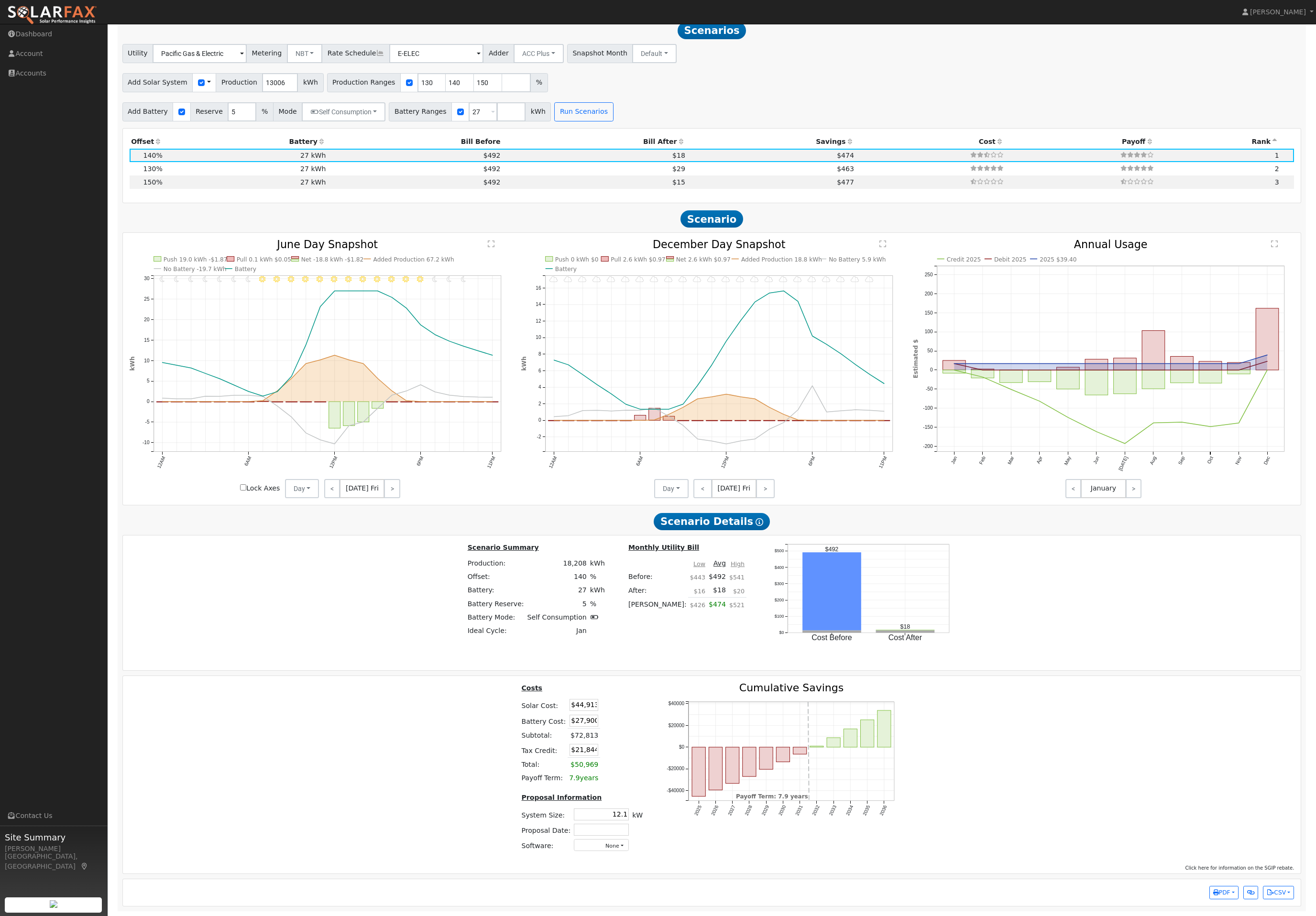
click at [687, 149] on th "Savings" at bounding box center [771, 142] width 169 height 13
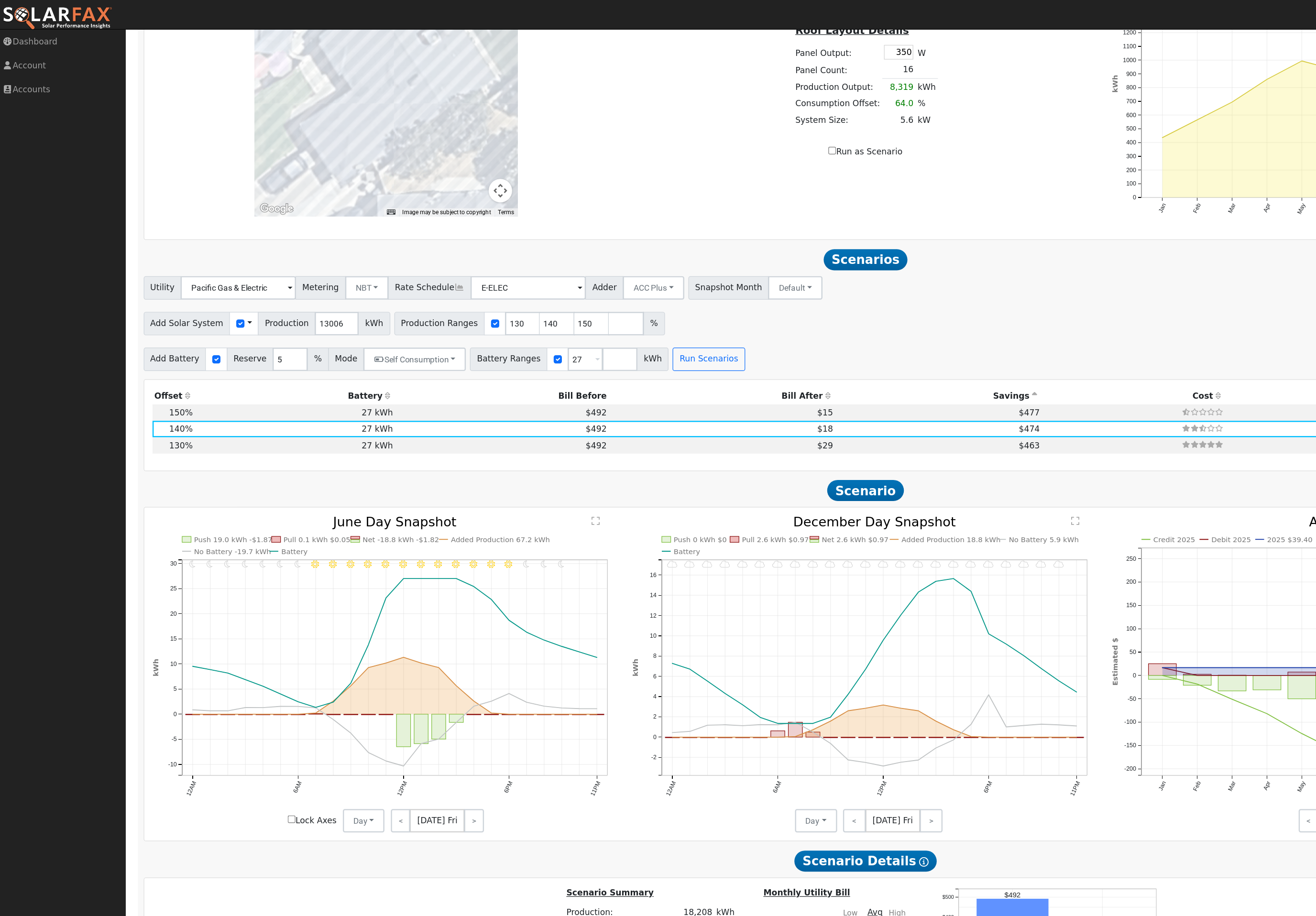
scroll to position [849, 0]
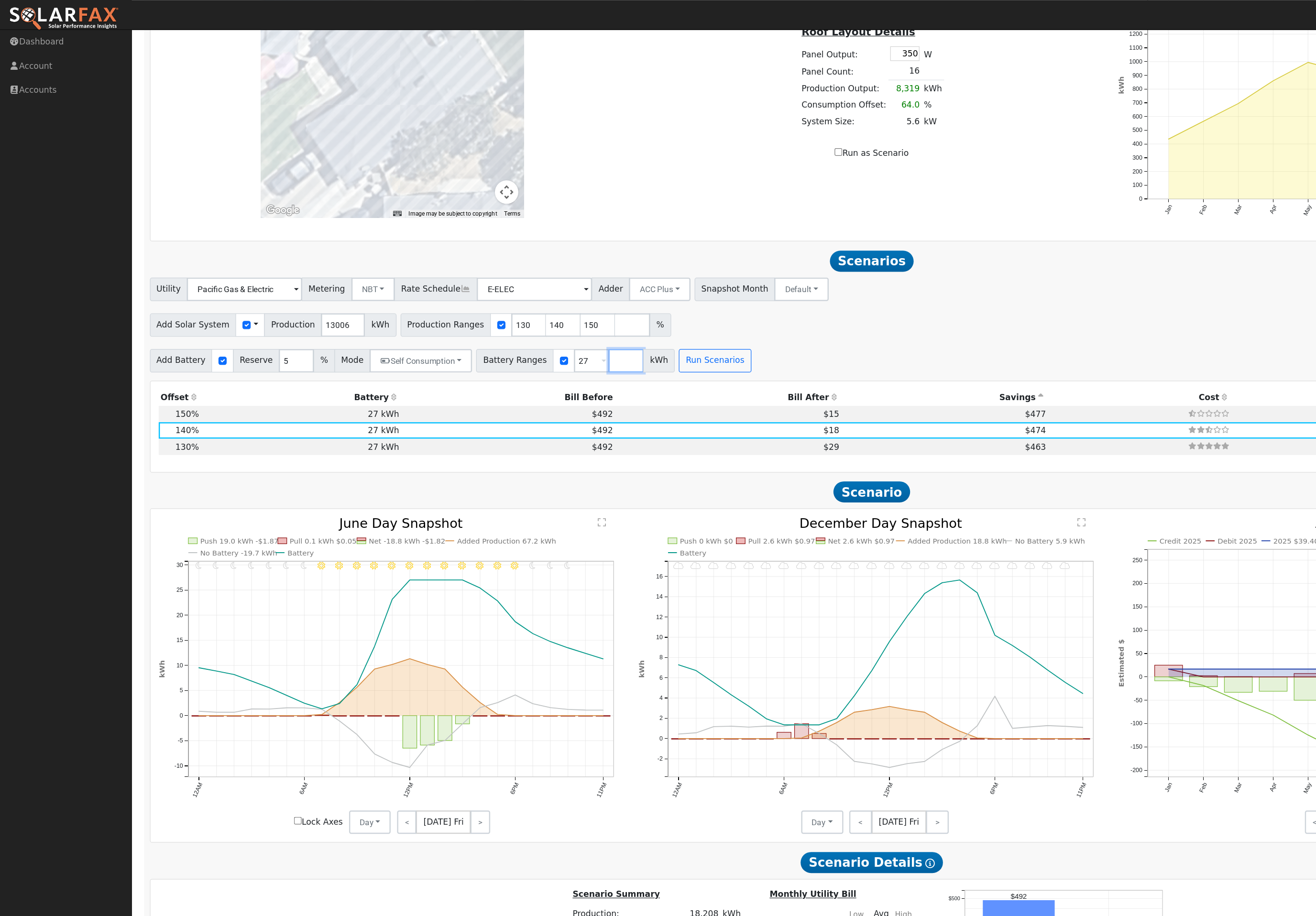
click at [526, 304] on input "number" at bounding box center [511, 294] width 29 height 19
type input "4"
type input "40.5"
click at [641, 304] on button "Run Scenarios" at bounding box center [612, 294] width 59 height 19
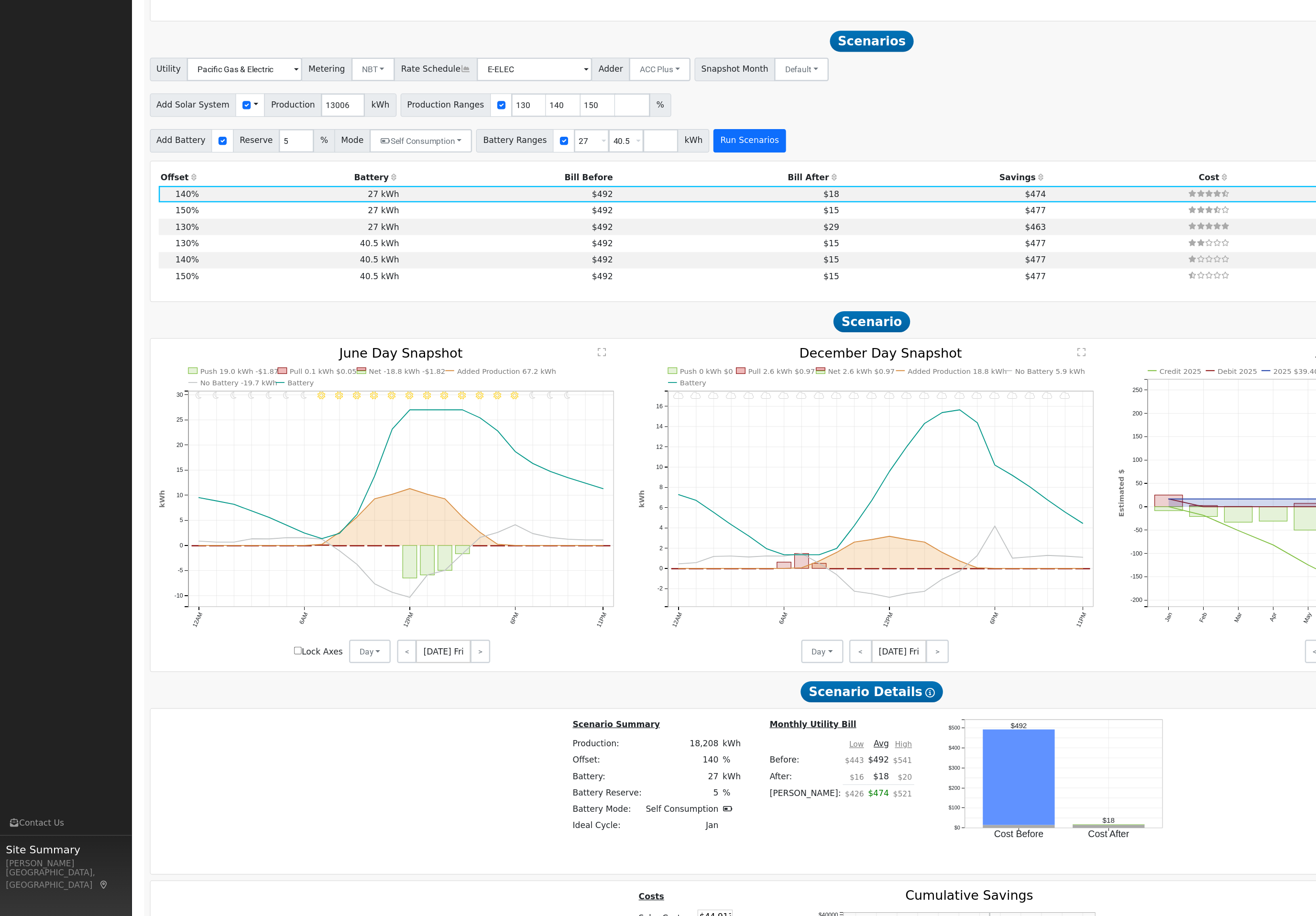
scroll to position [900, 0]
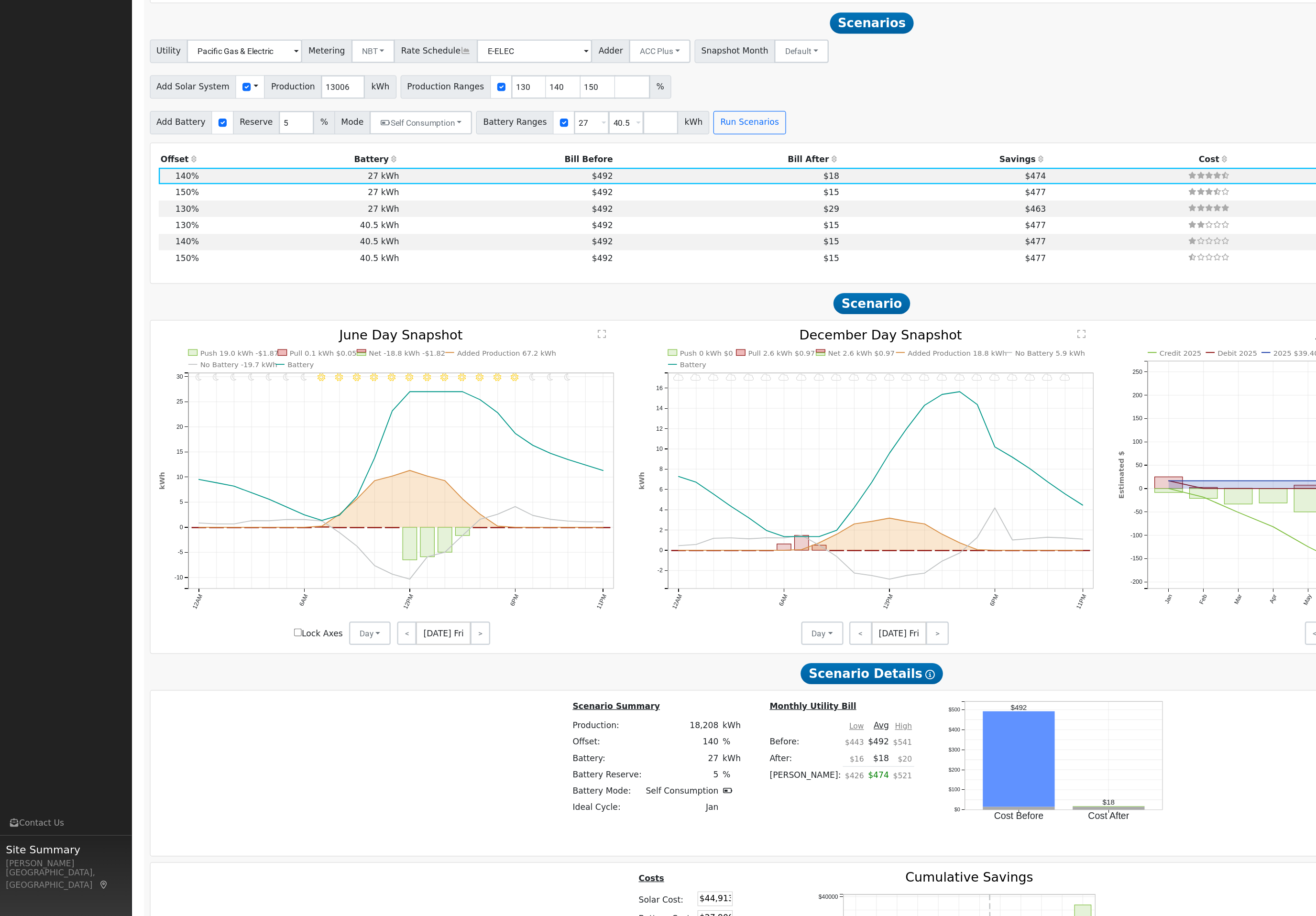
click at [677, 270] on icon at bounding box center [681, 273] width 9 height 7
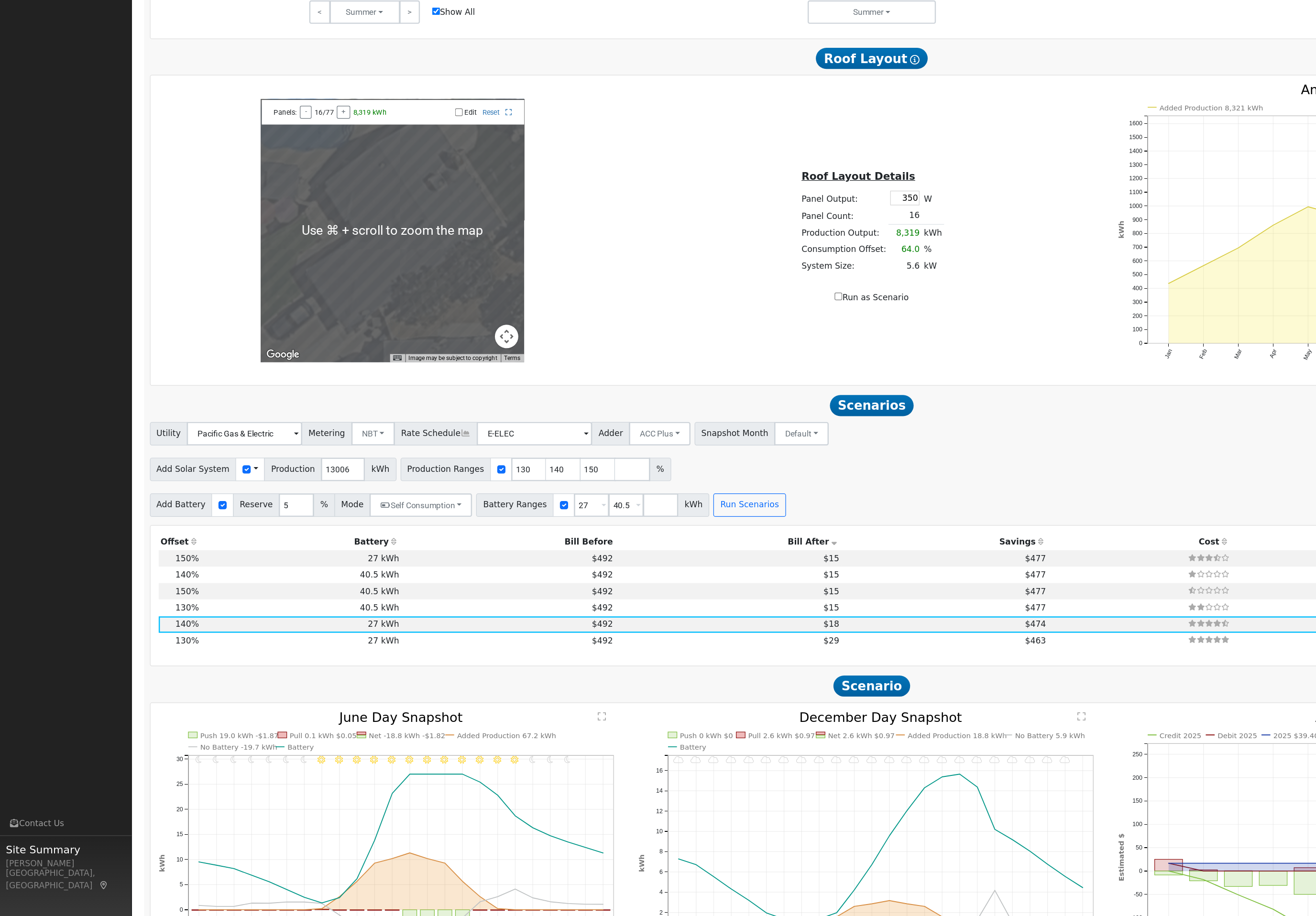
scroll to position [594, 0]
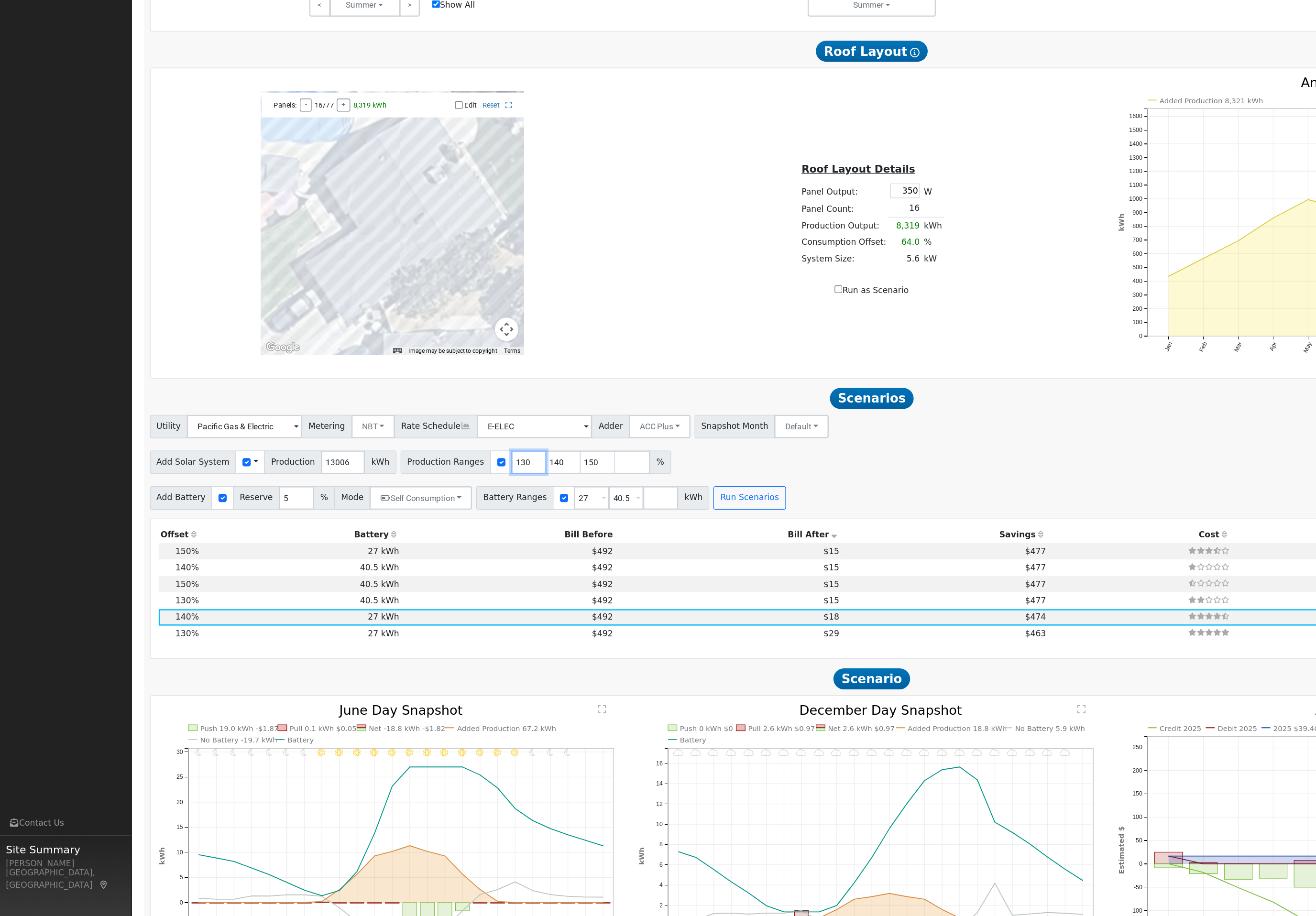
click at [446, 512] on input "130" at bounding box center [432, 521] width 29 height 19
type input "100"
click at [499, 512] on input "150" at bounding box center [488, 521] width 29 height 19
click at [475, 512] on input "140" at bounding box center [460, 521] width 29 height 19
type input "150"
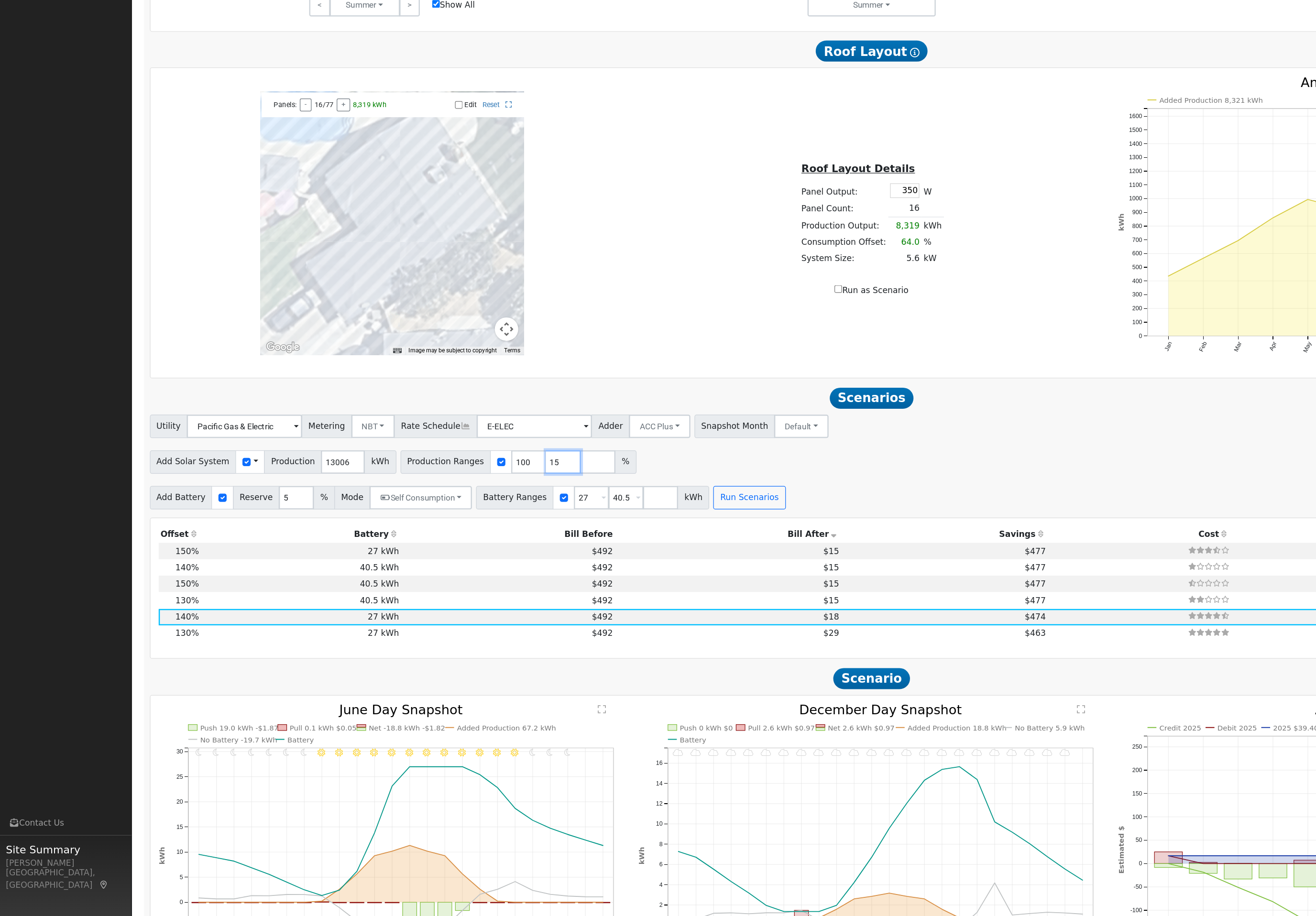
type input "1"
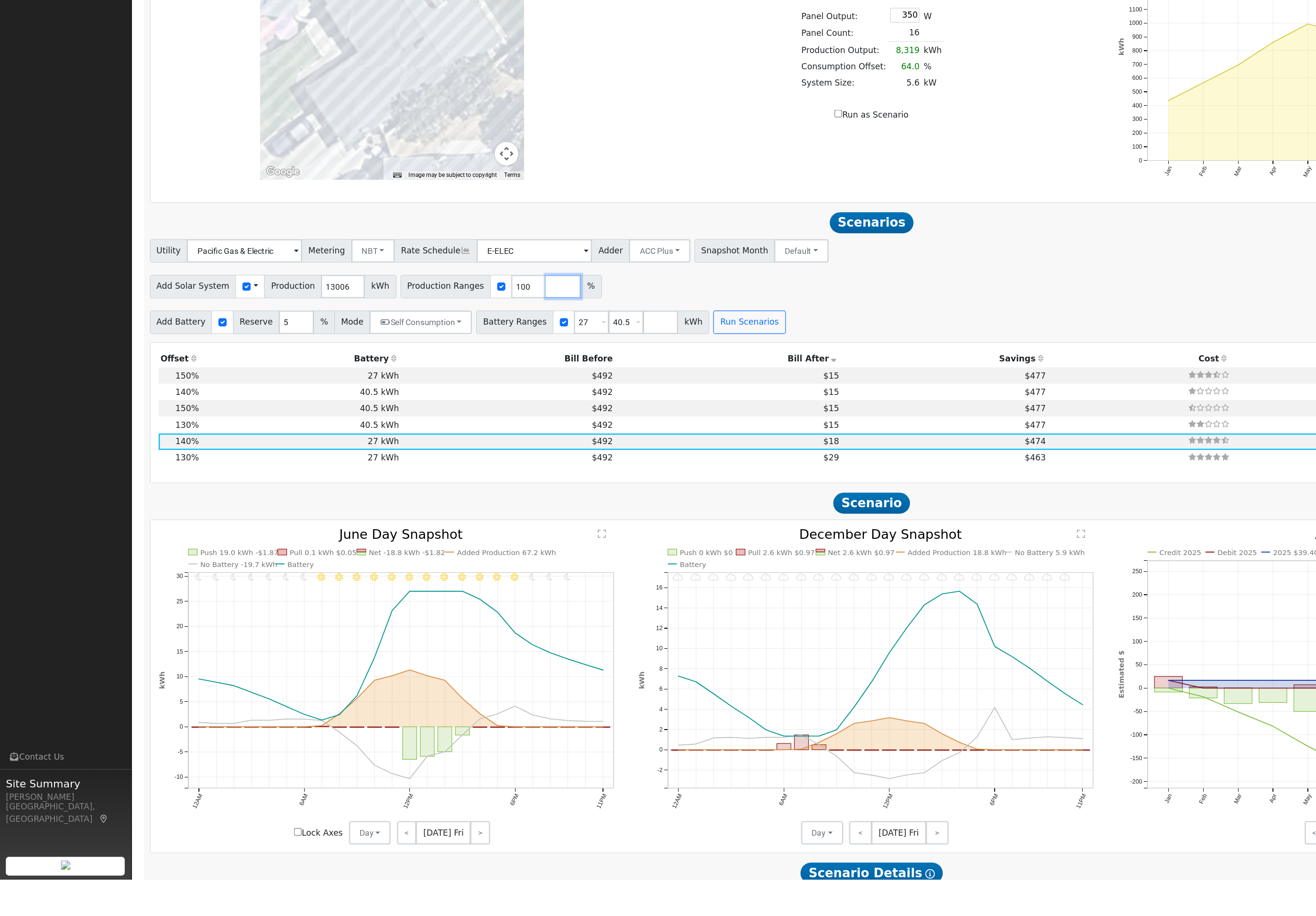
scroll to position [690, 0]
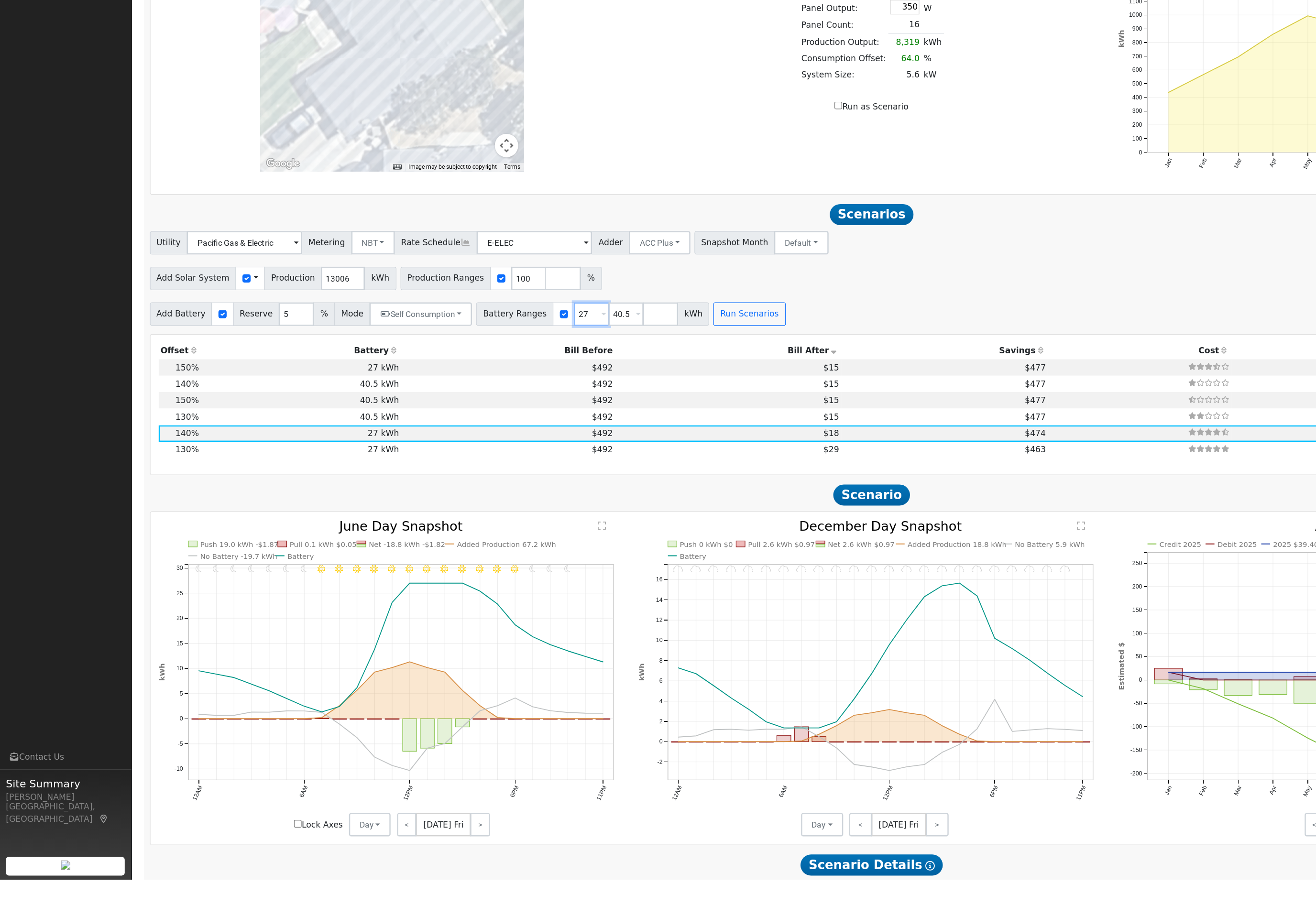
click at [497, 445] on input "27" at bounding box center [483, 454] width 29 height 19
type input "40.5"
type input "4"
type input "15"
click at [613, 445] on button "Run Scenarios" at bounding box center [583, 454] width 59 height 19
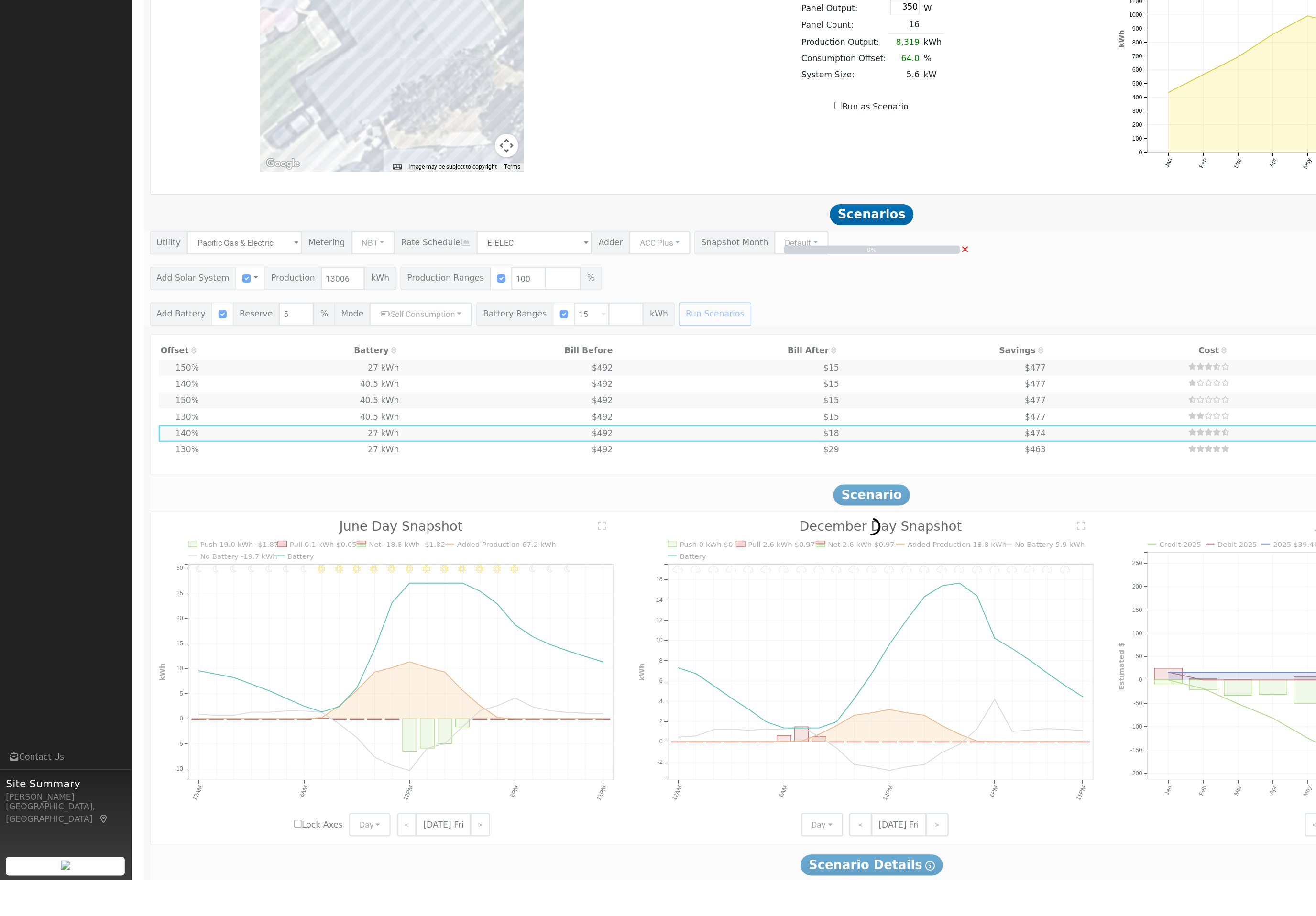
scroll to position [744, 0]
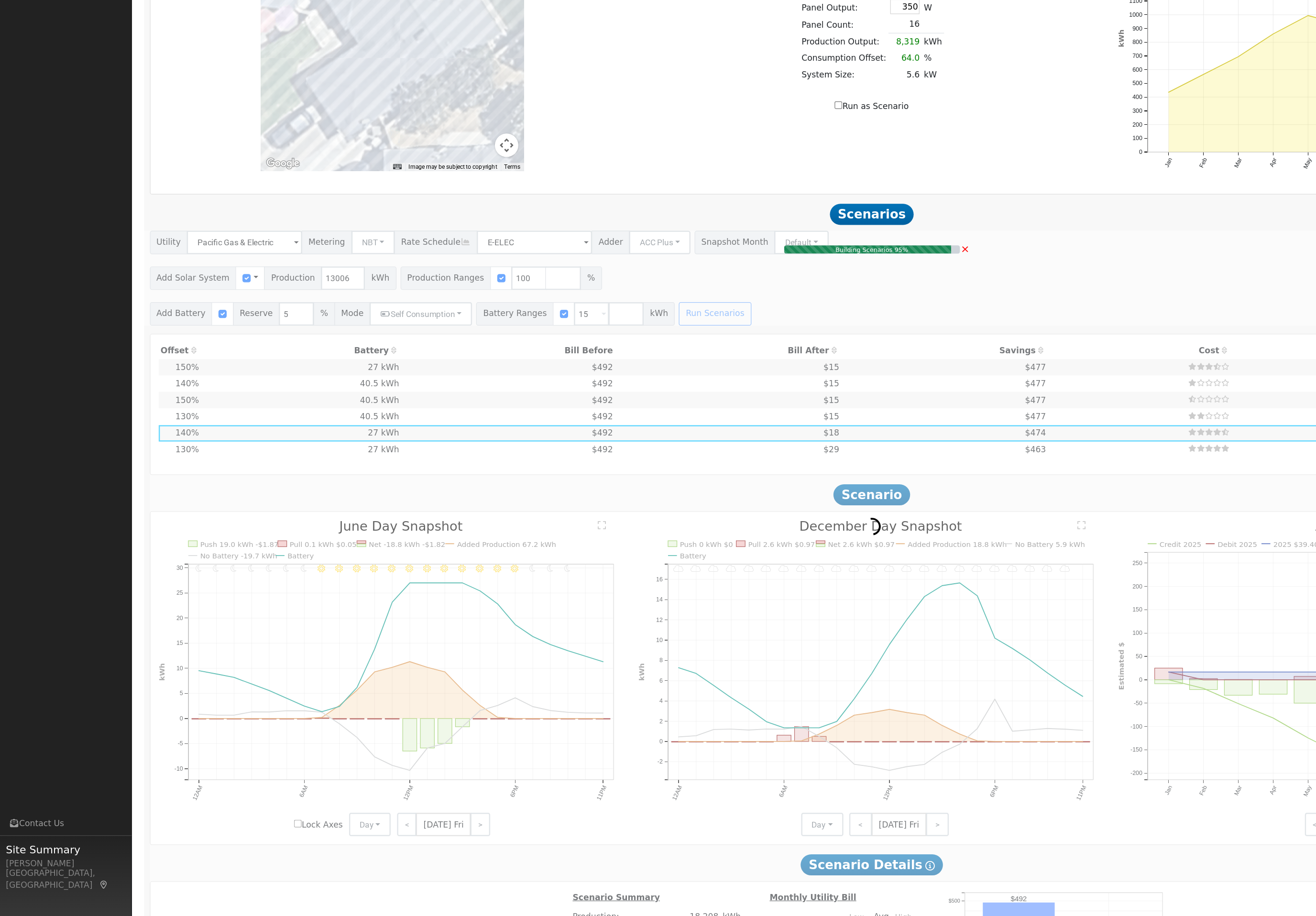
type input "8.7"
type input "$32,081"
type input "$15,500"
type input "$14,274"
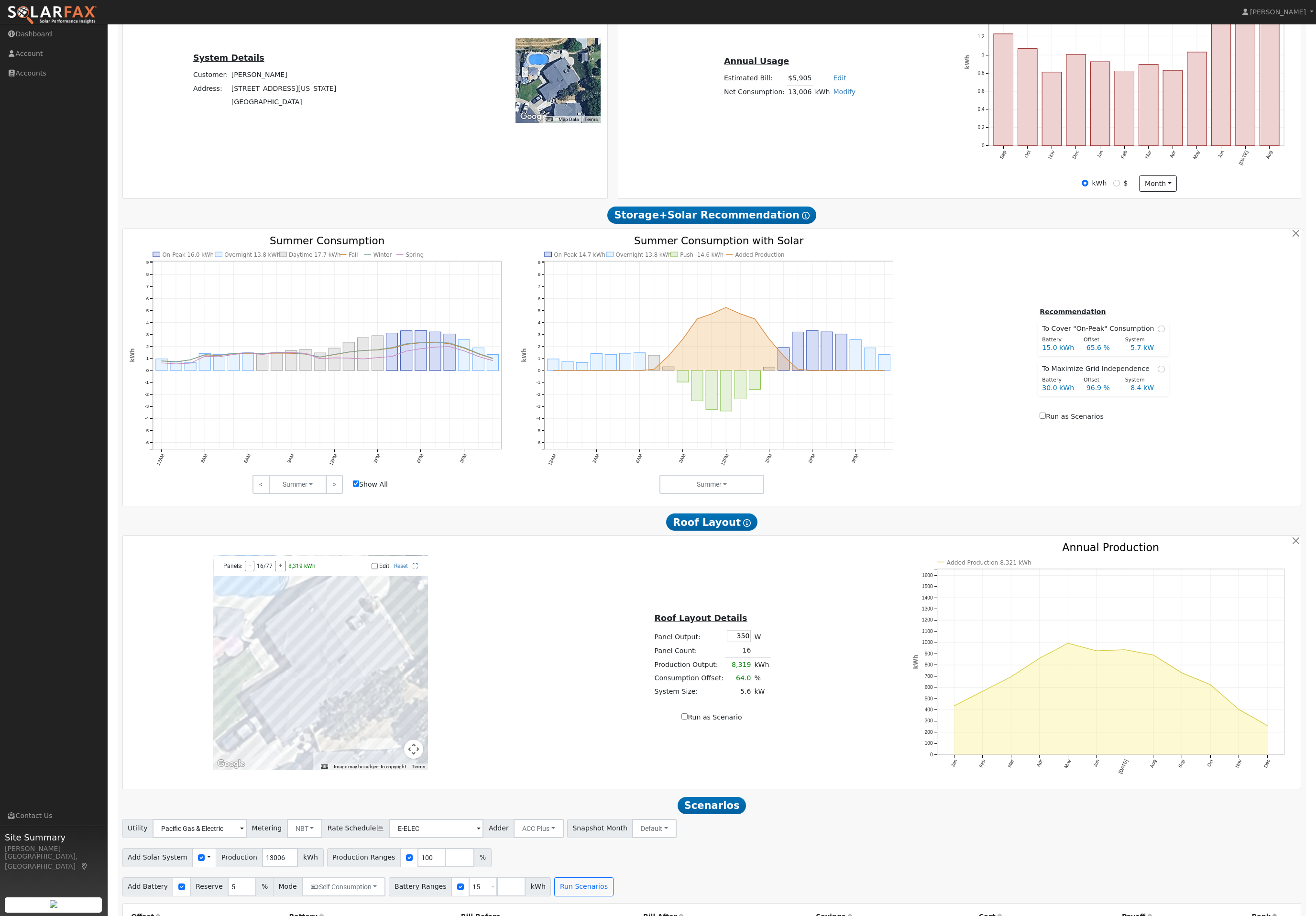
scroll to position [0, 0]
